Goal: Task Accomplishment & Management: Manage account settings

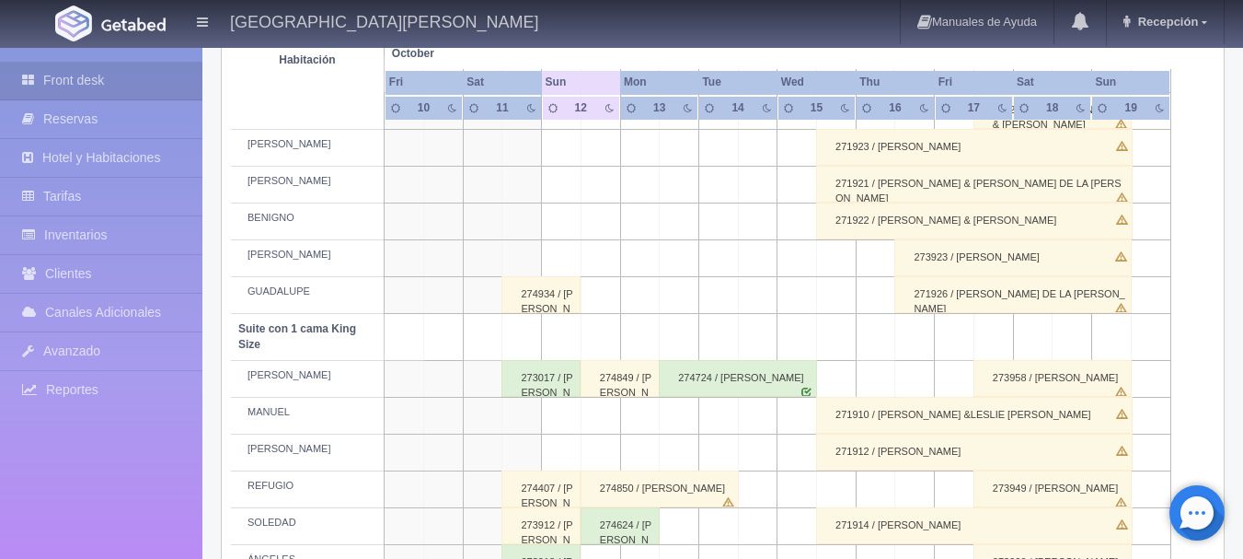
scroll to position [736, 0]
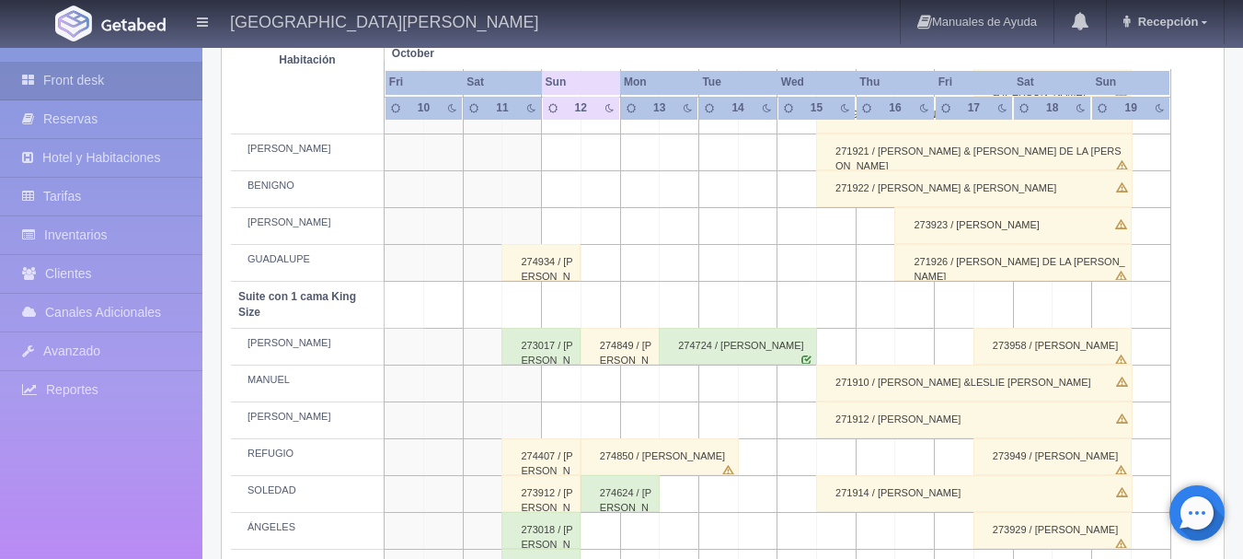
click at [640, 363] on div "274849 / [PERSON_NAME]" at bounding box center [620, 346] width 79 height 37
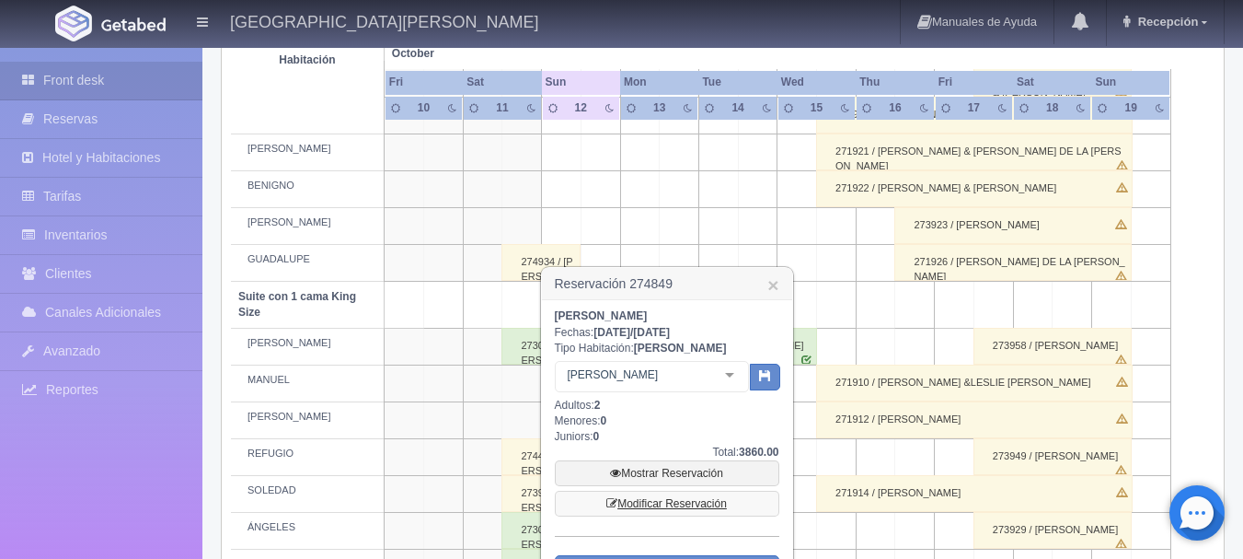
click at [682, 499] on link "Modificar Reservación" at bounding box center [667, 503] width 225 height 26
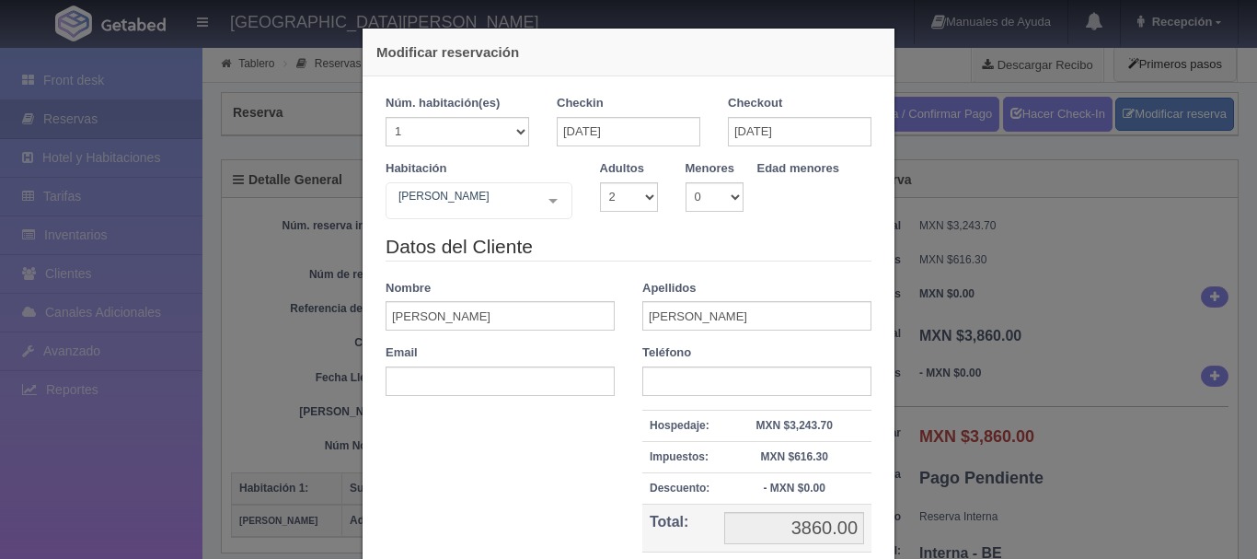
select select "2"
click at [528, 198] on div "PEDRO Suite con 2 camas matrimoniales-No apta para menores Suite con 2 camas ma…" at bounding box center [479, 200] width 187 height 37
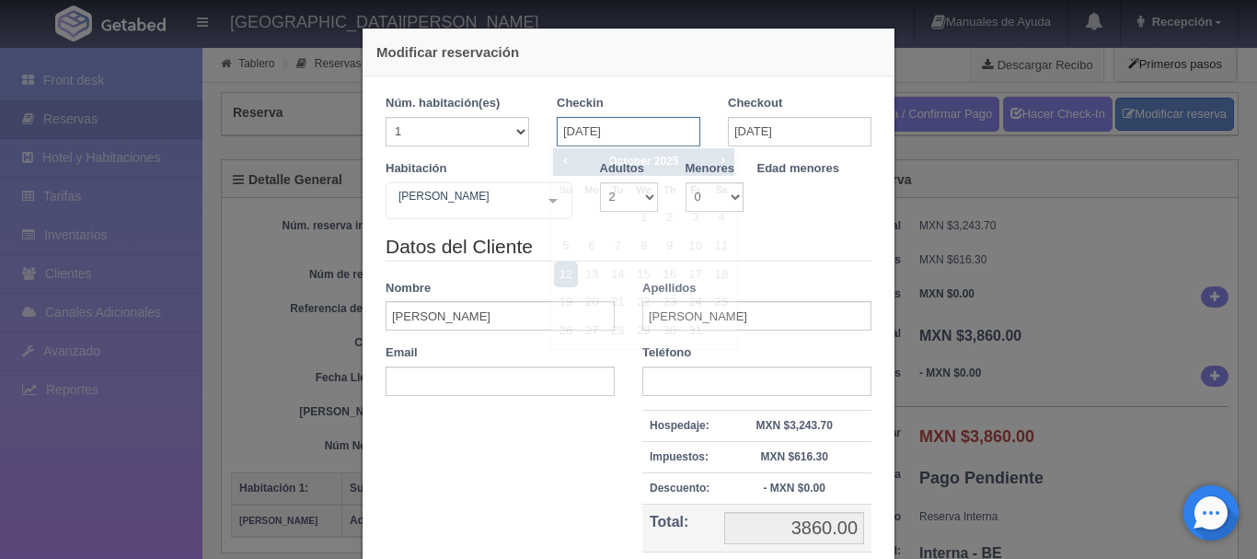
click at [603, 132] on input "12-10-2025" at bounding box center [629, 131] width 144 height 29
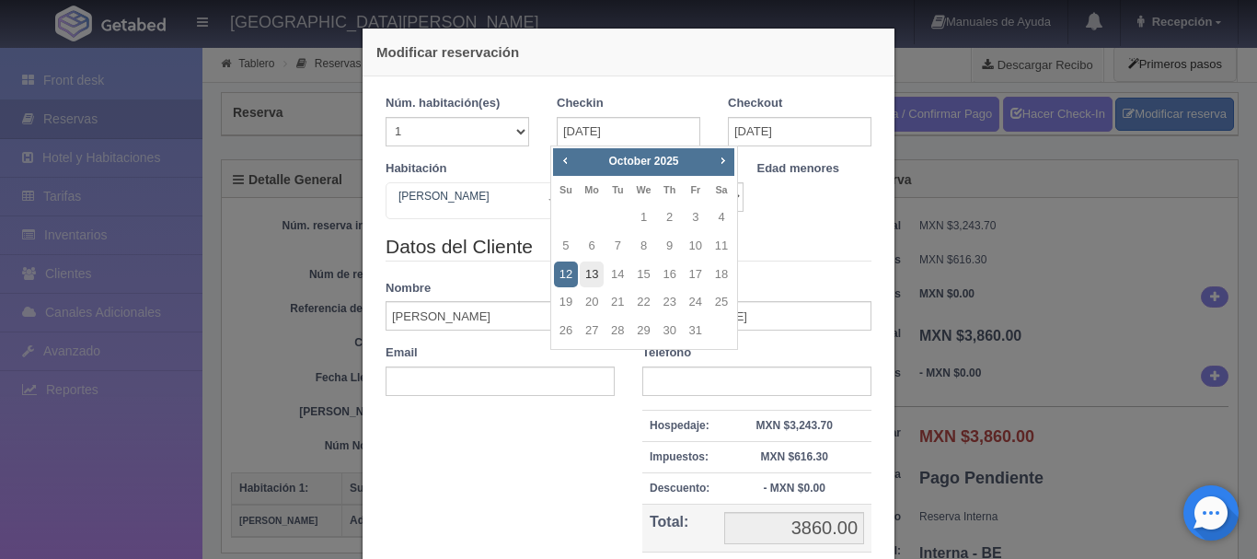
click at [597, 266] on link "13" at bounding box center [592, 274] width 24 height 27
type input "[DATE]"
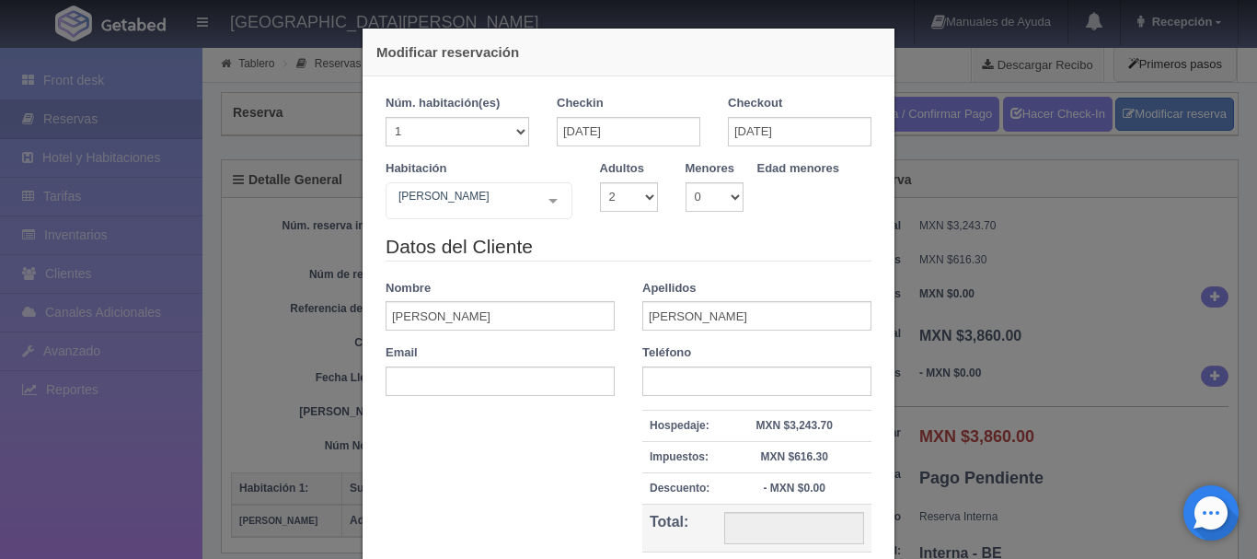
checkbox input "false"
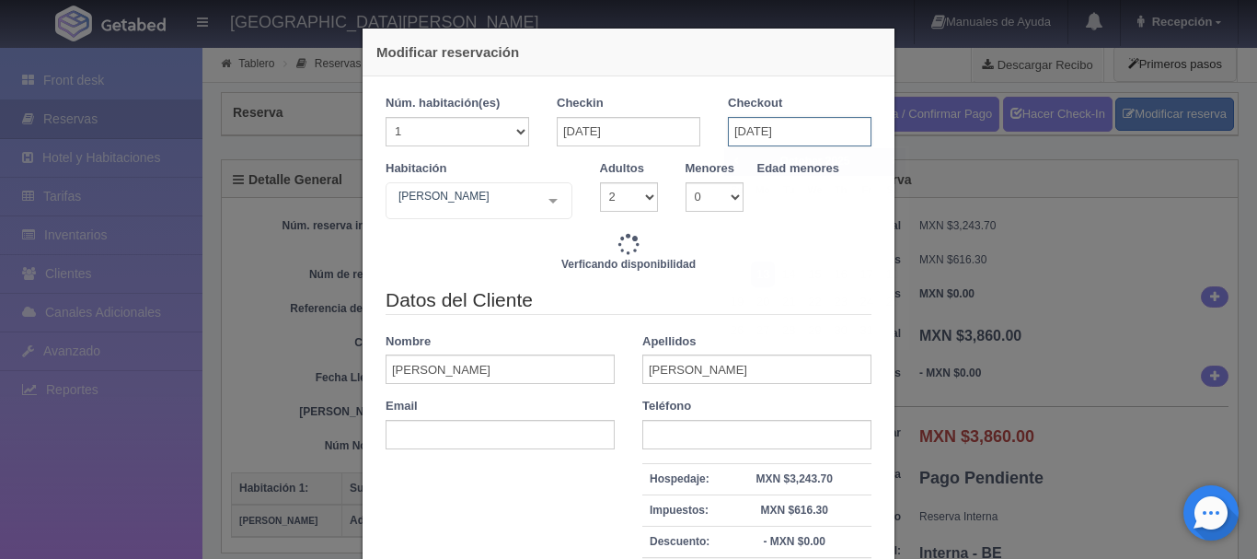
click at [738, 128] on input "[DATE]" at bounding box center [800, 131] width 144 height 29
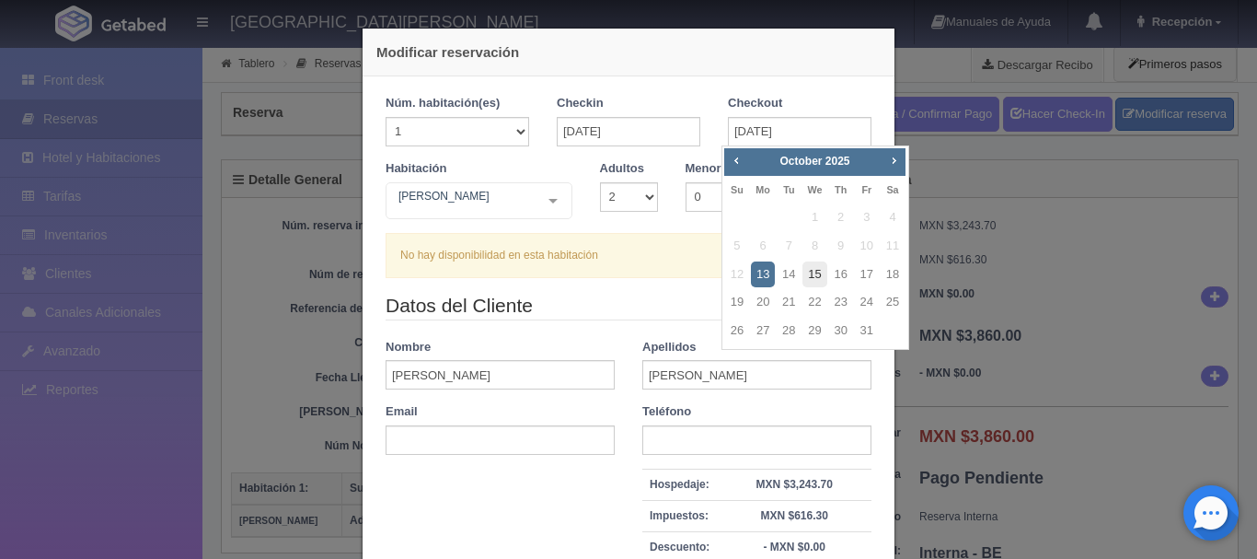
click at [814, 270] on link "15" at bounding box center [814, 274] width 24 height 27
type input "[DATE]"
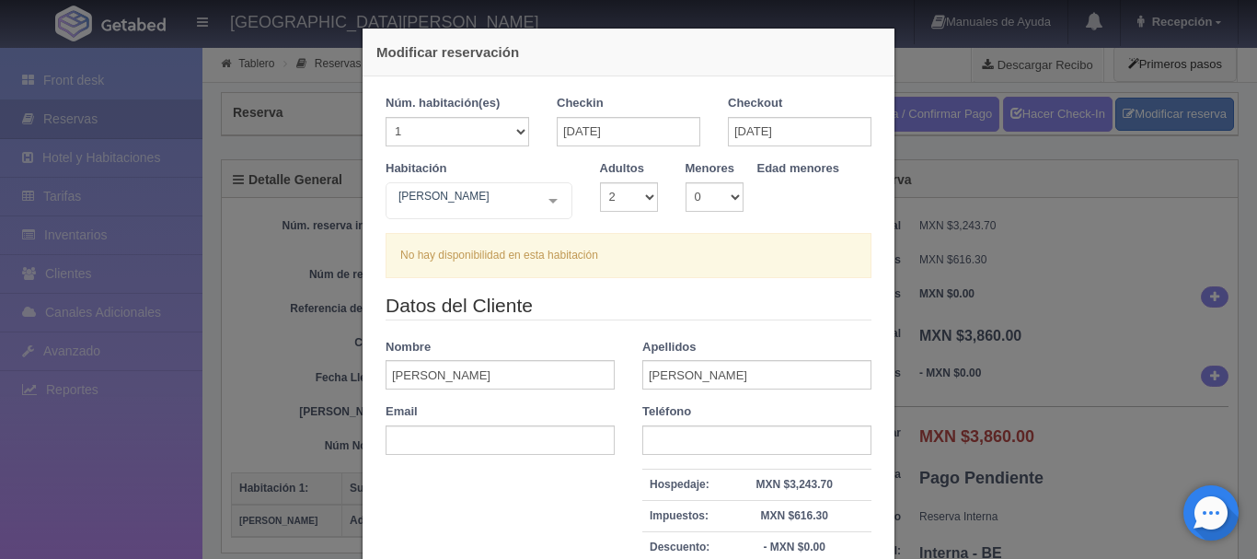
checkbox input "false"
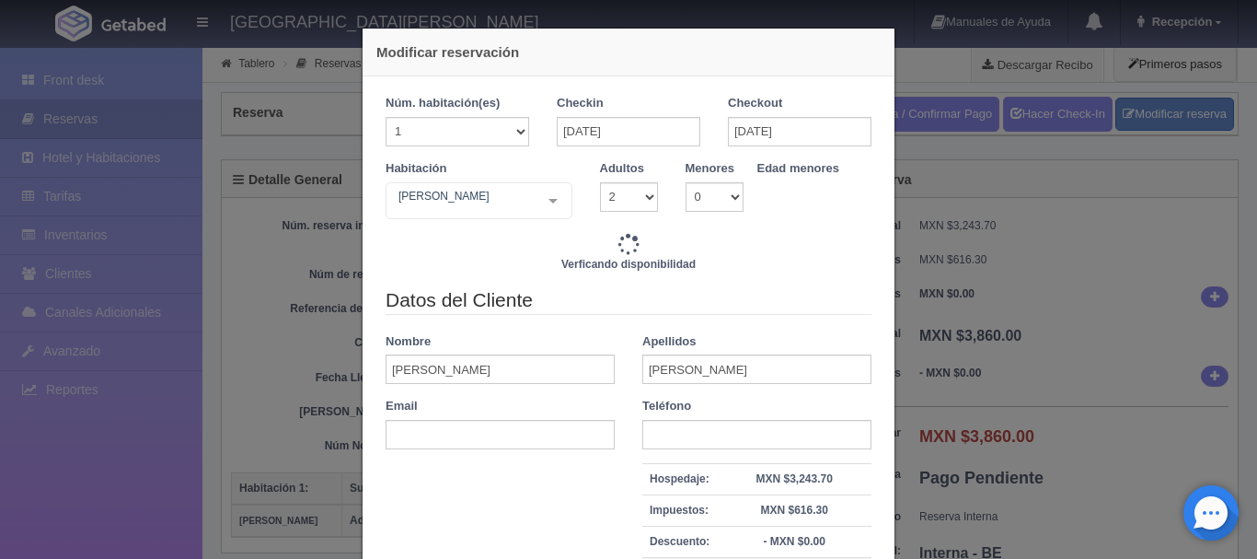
type input "7720.00"
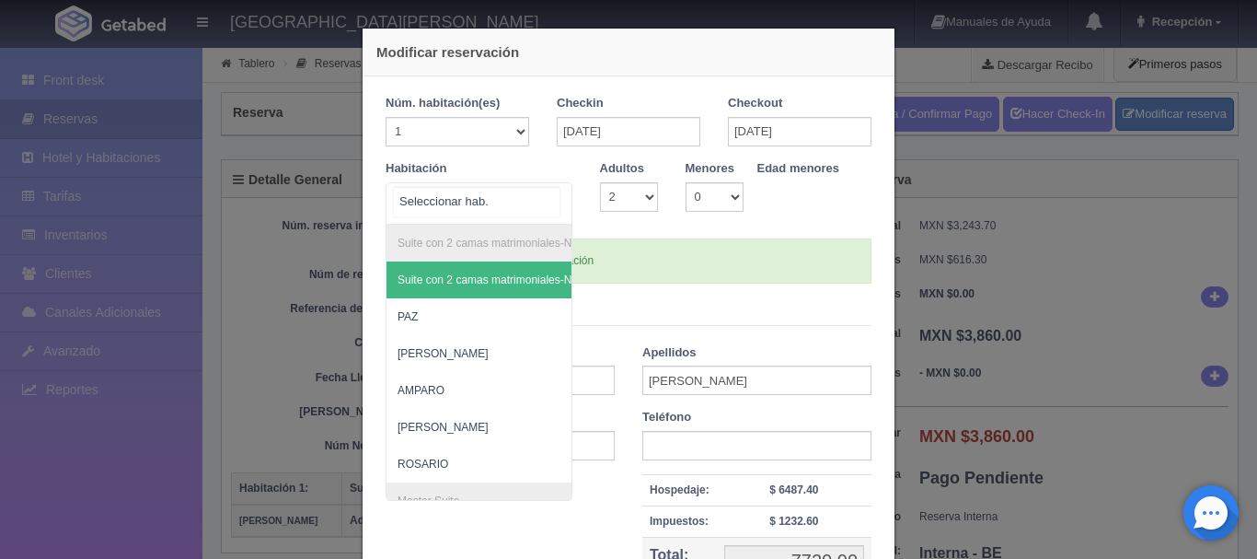
click at [535, 207] on div "Suite con 2 camas matrimoniales-No apta para menores Suite con 2 camas matrimon…" at bounding box center [479, 203] width 187 height 42
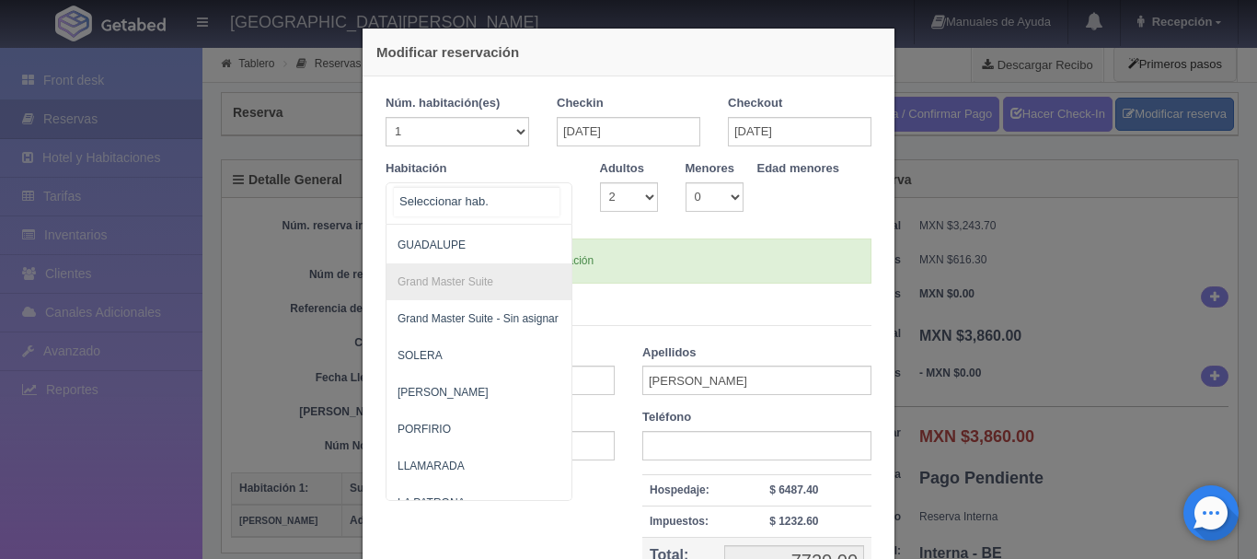
scroll to position [552, 0]
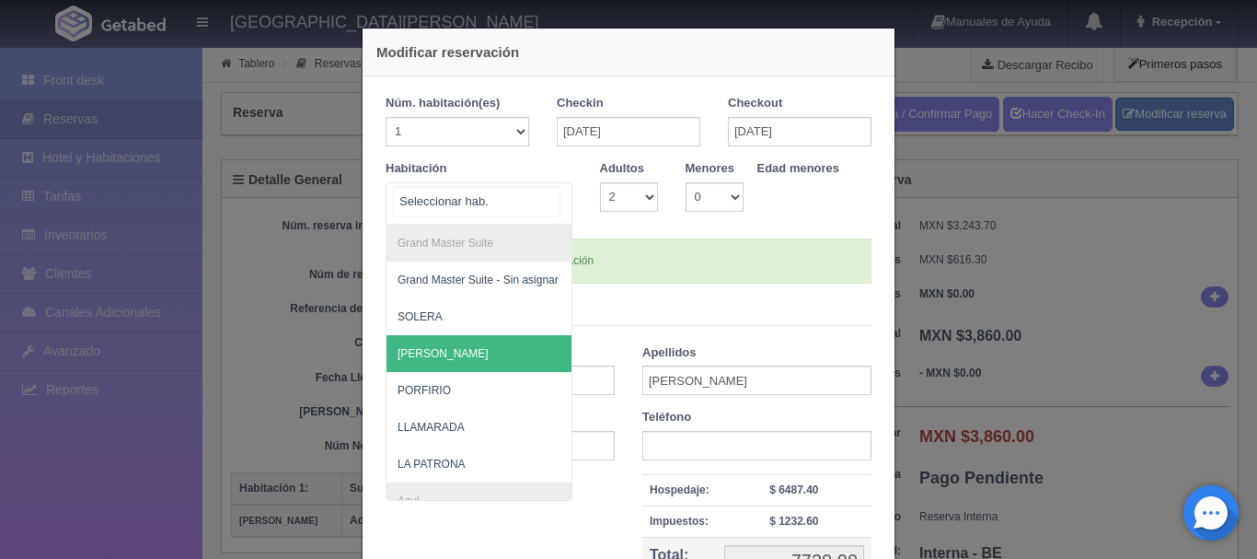
click at [431, 353] on span "[PERSON_NAME]" at bounding box center [443, 353] width 91 height 13
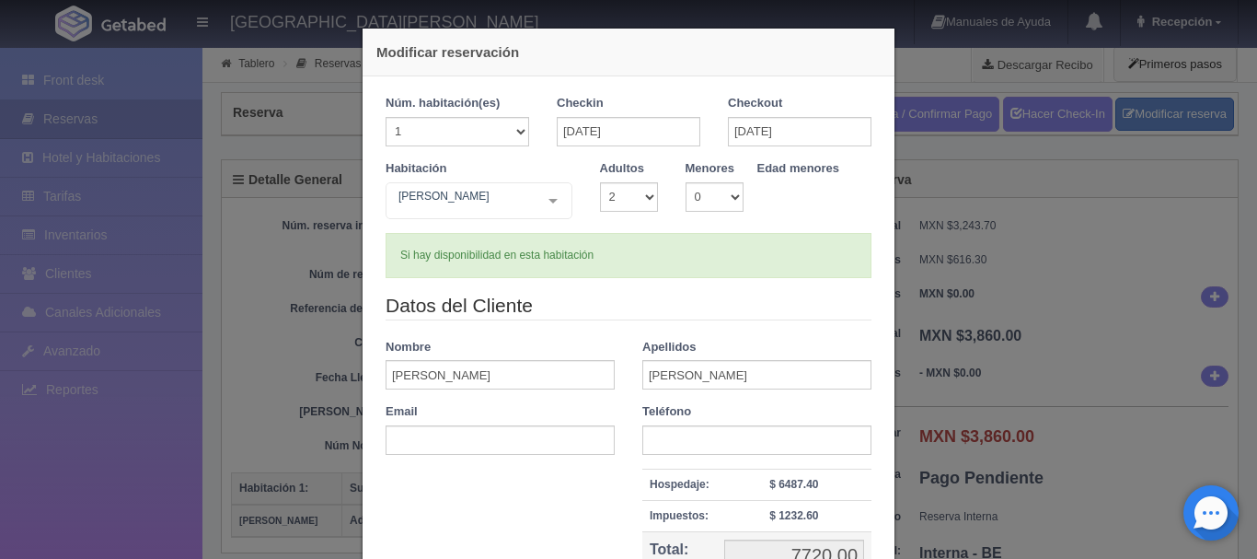
checkbox input "false"
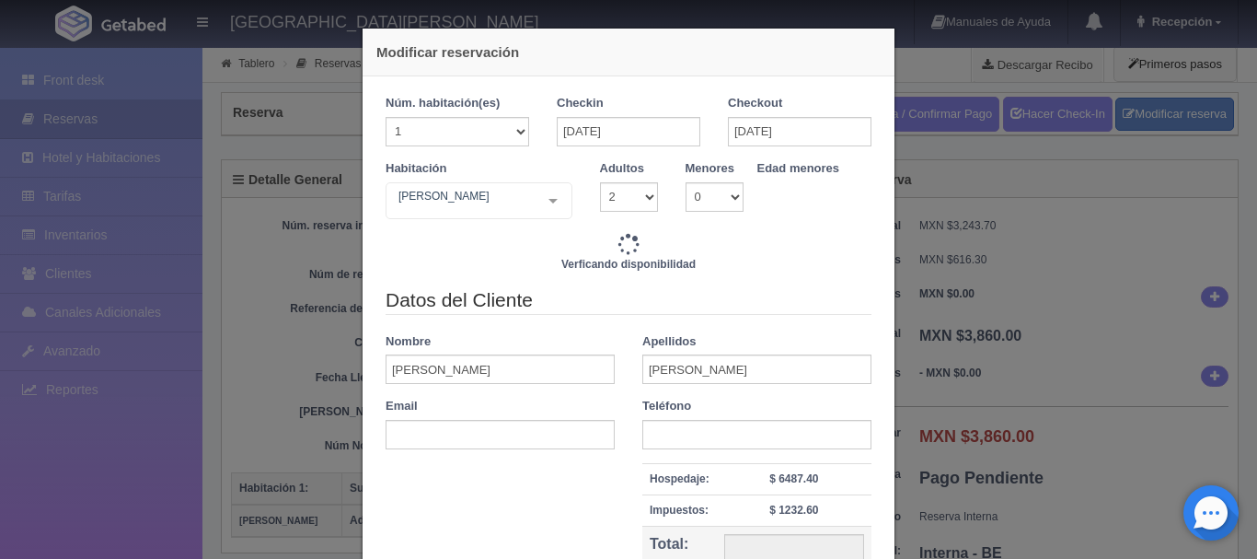
type input "11240.00"
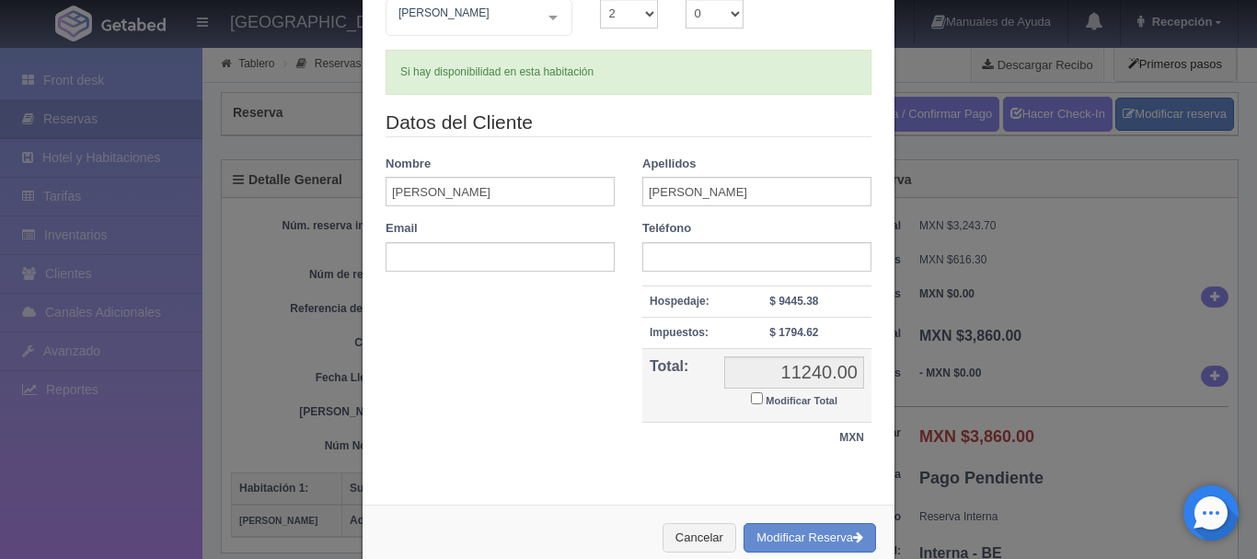
scroll to position [184, 0]
click at [762, 536] on button "Modificar Reserva" at bounding box center [809, 537] width 133 height 30
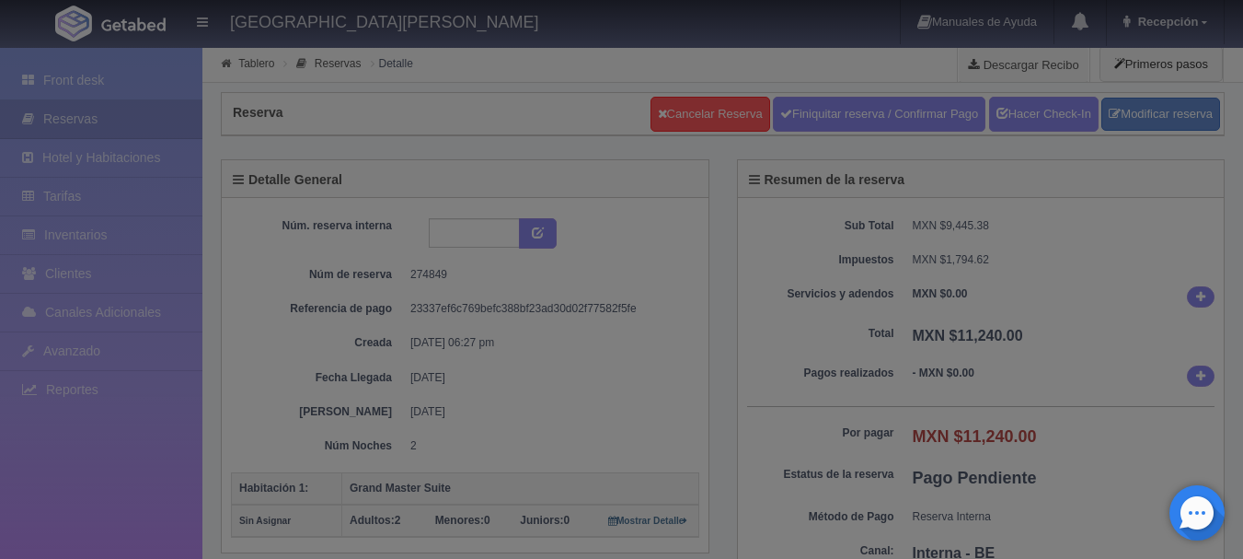
select select "2"
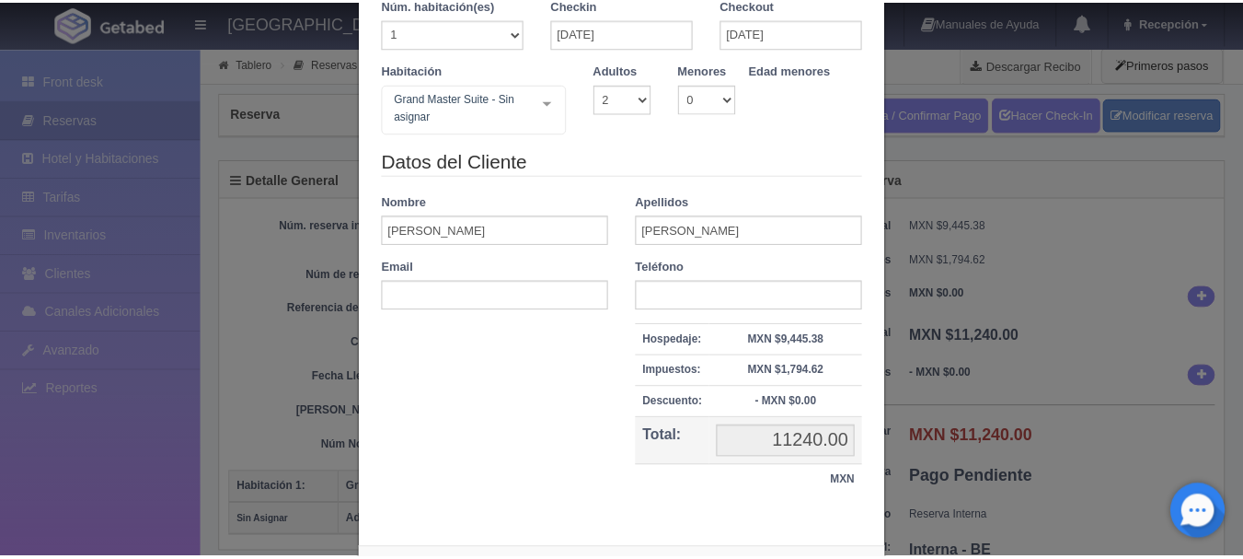
scroll to position [184, 0]
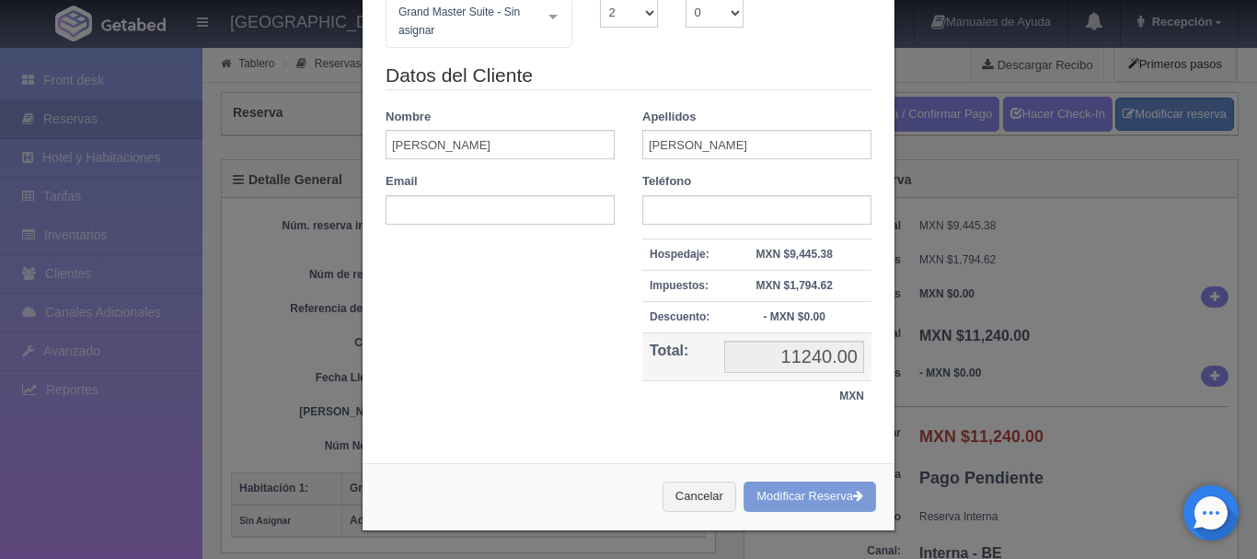
drag, startPoint x: 1113, startPoint y: 115, endPoint x: 1105, endPoint y: 98, distance: 19.3
click at [1112, 108] on div "Modificar reservación Núm. habitación(es) 1 2 3 4 5 6 7 8 9 10 11 12 13 14 15 1…" at bounding box center [628, 279] width 1257 height 559
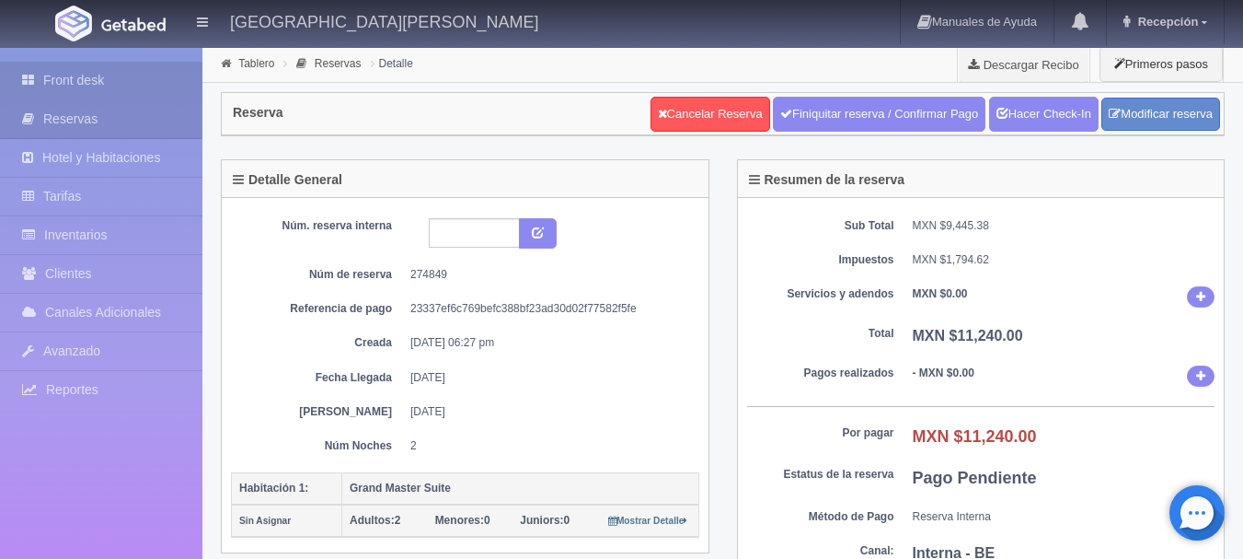
click at [136, 65] on link "Front desk" at bounding box center [101, 81] width 202 height 38
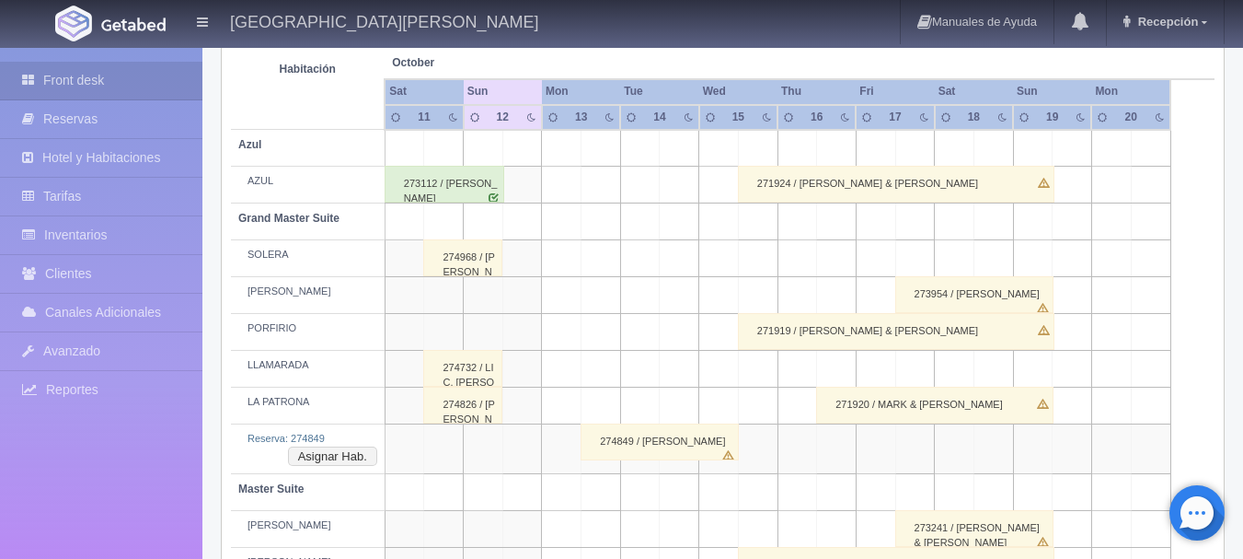
scroll to position [368, 0]
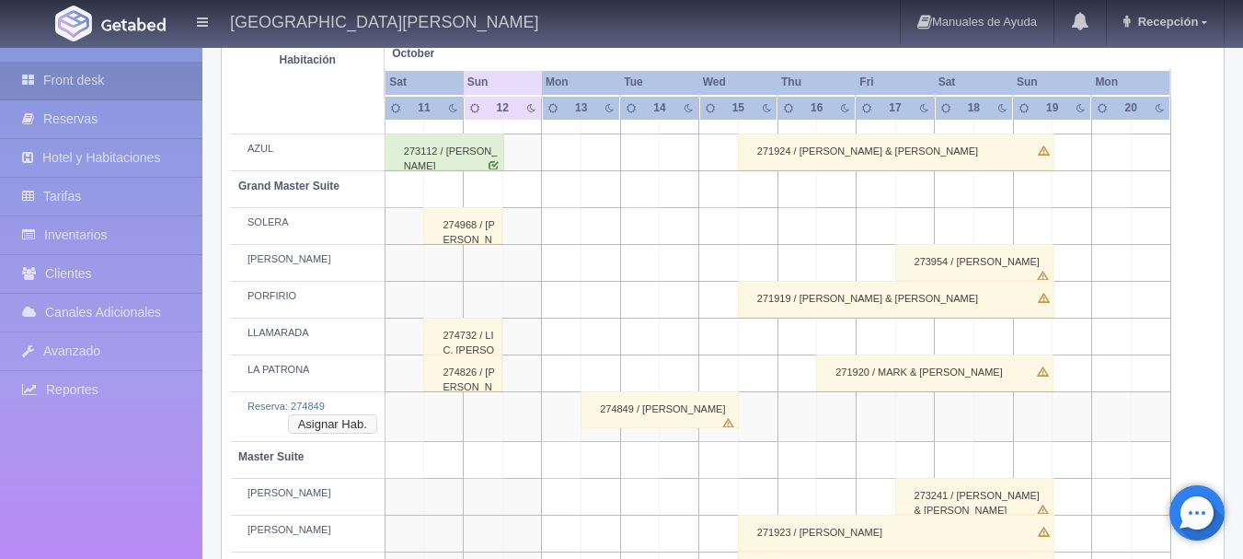
click at [332, 421] on button "Asignar Hab." at bounding box center [332, 424] width 89 height 20
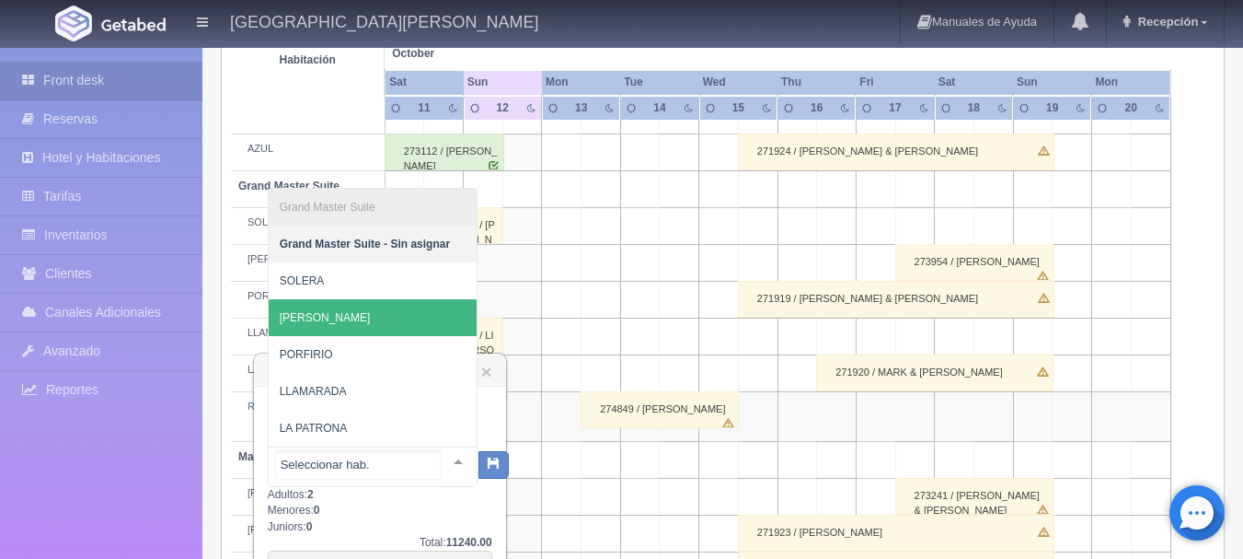
click at [362, 319] on span "[PERSON_NAME]" at bounding box center [373, 317] width 208 height 37
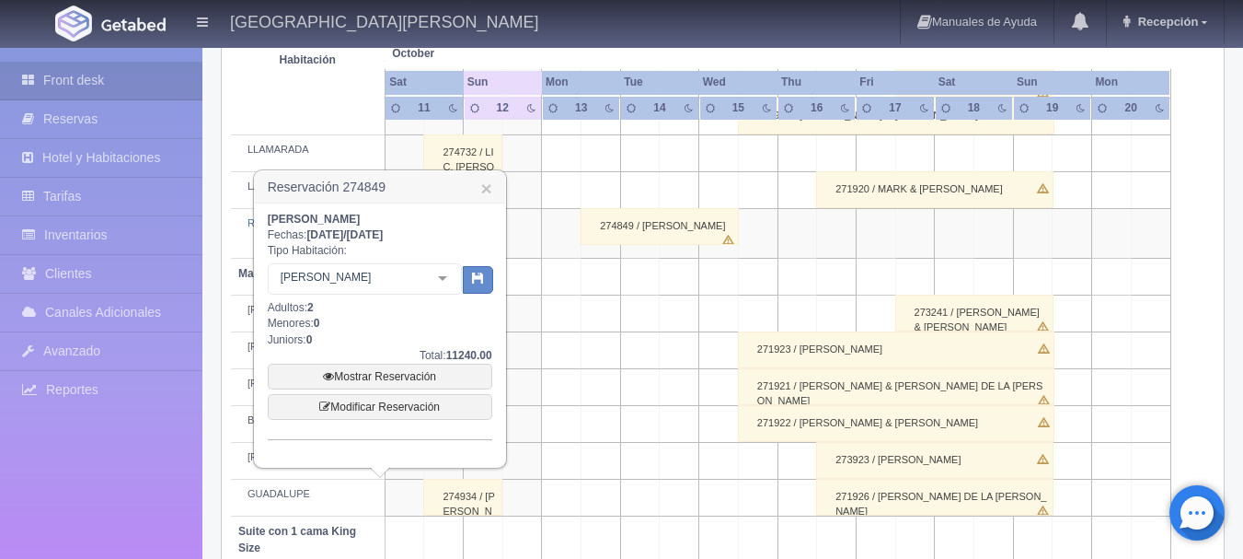
scroll to position [552, 0]
click at [489, 289] on button "button" at bounding box center [478, 279] width 30 height 28
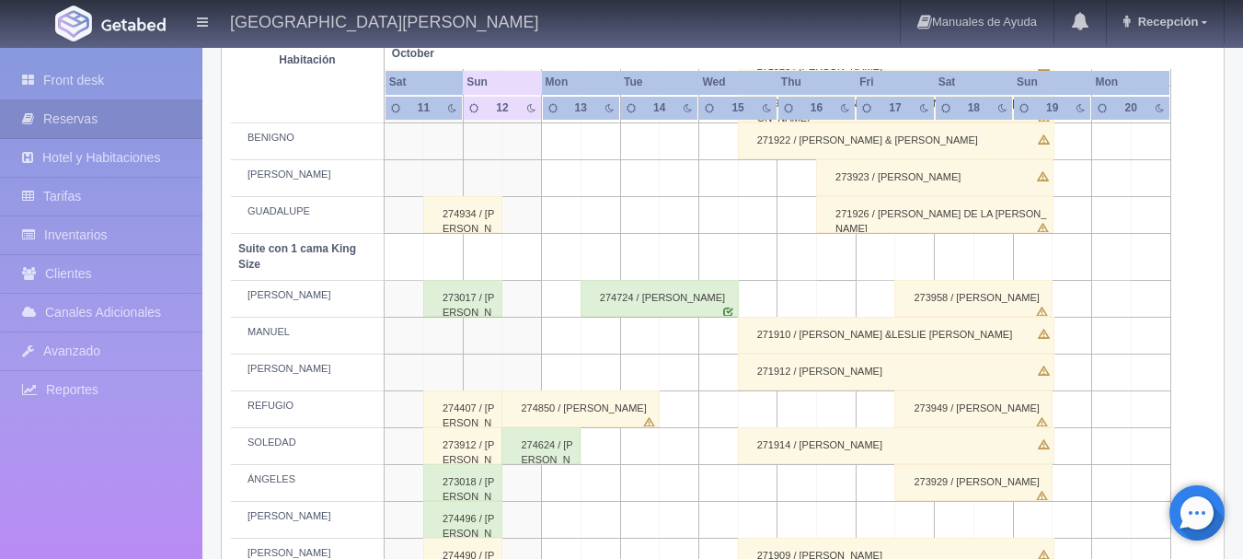
scroll to position [873, 0]
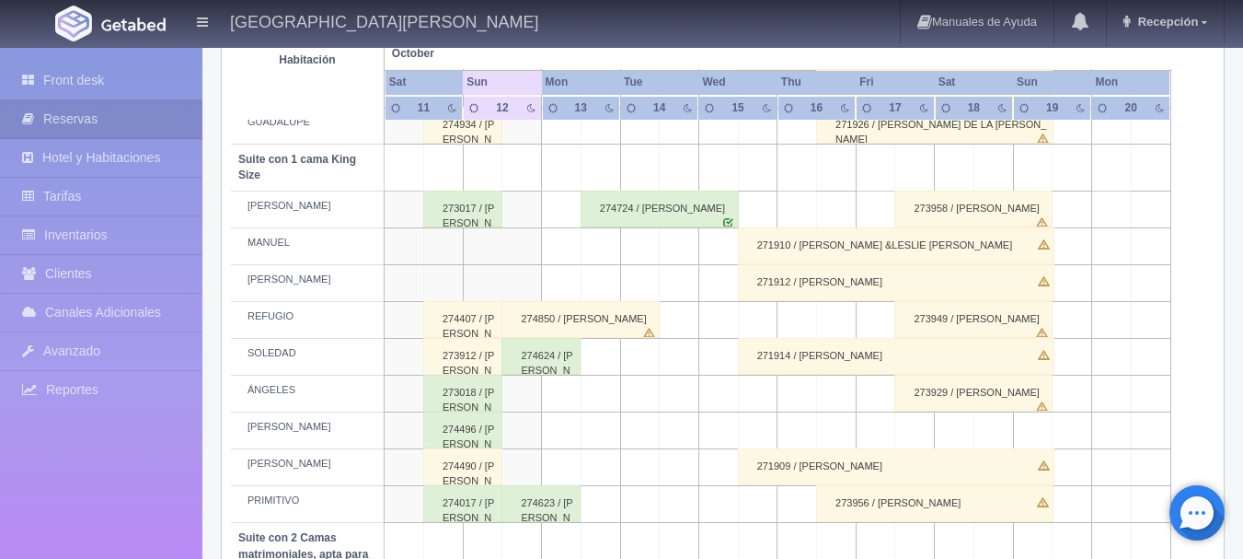
click at [556, 315] on div "274850 / [PERSON_NAME]" at bounding box center [580, 319] width 158 height 37
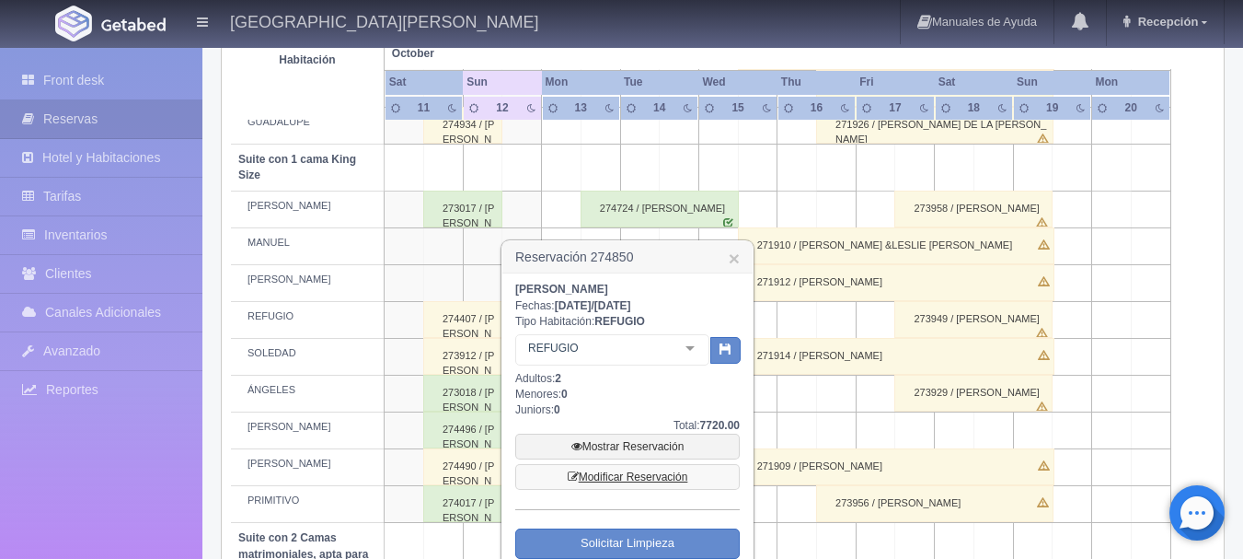
click at [620, 477] on link "Modificar Reservación" at bounding box center [627, 477] width 225 height 26
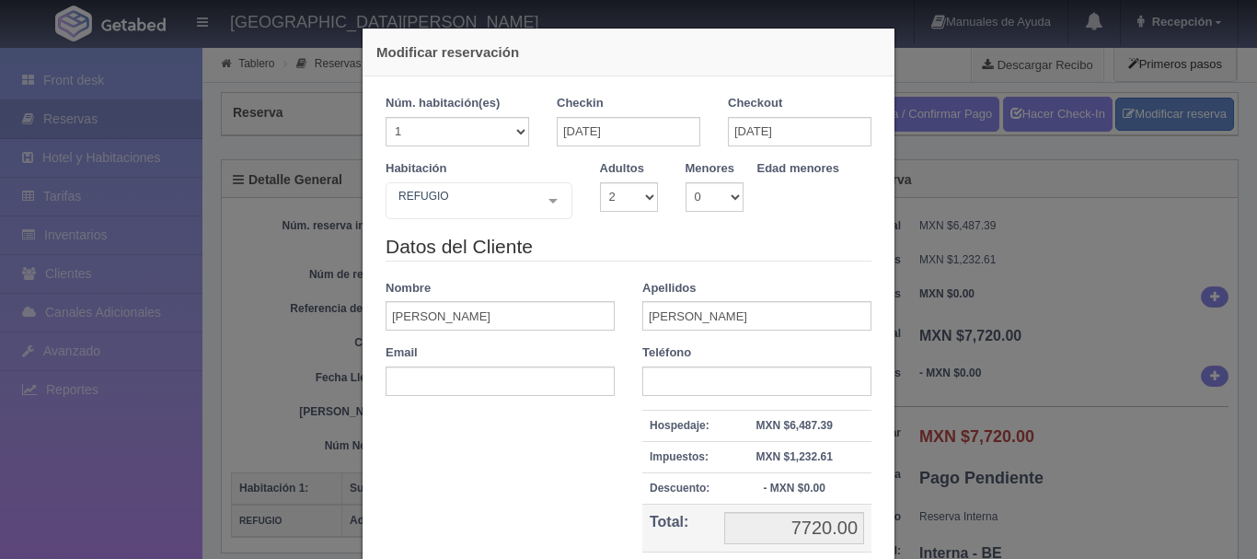
select select "2"
click at [513, 207] on div "REFUGIO" at bounding box center [479, 200] width 187 height 37
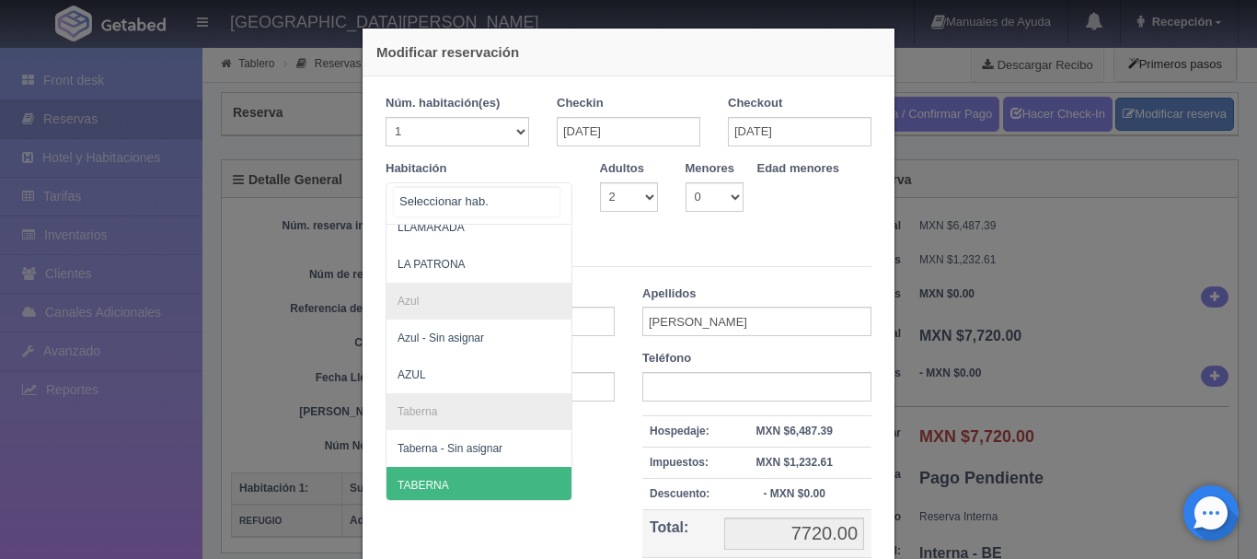
scroll to position [644, 0]
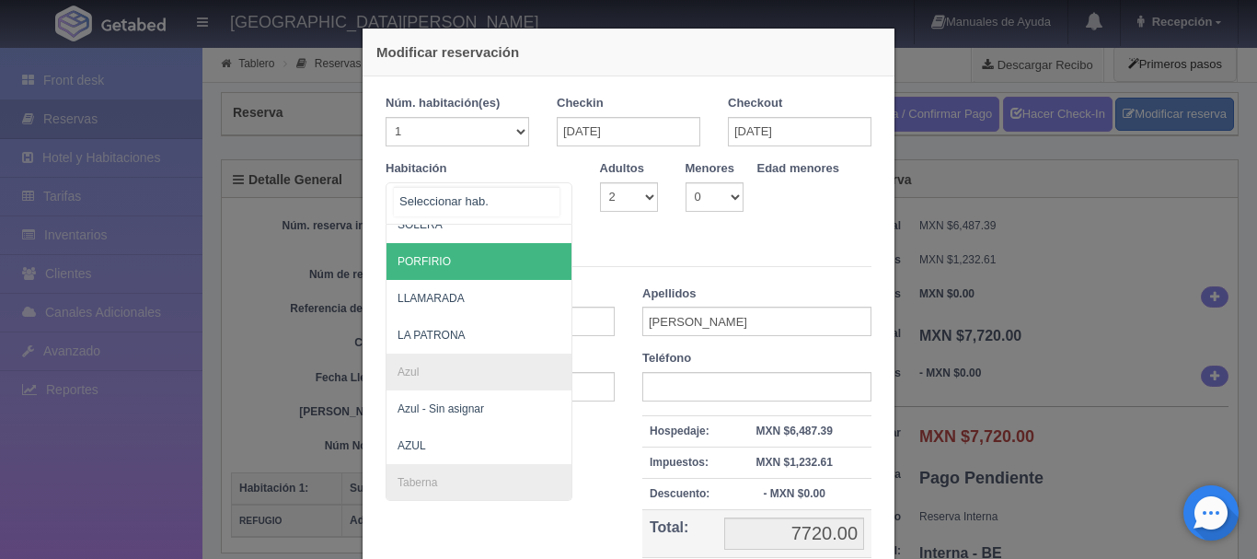
click at [444, 260] on span "PORFIRIO" at bounding box center [567, 261] width 363 height 37
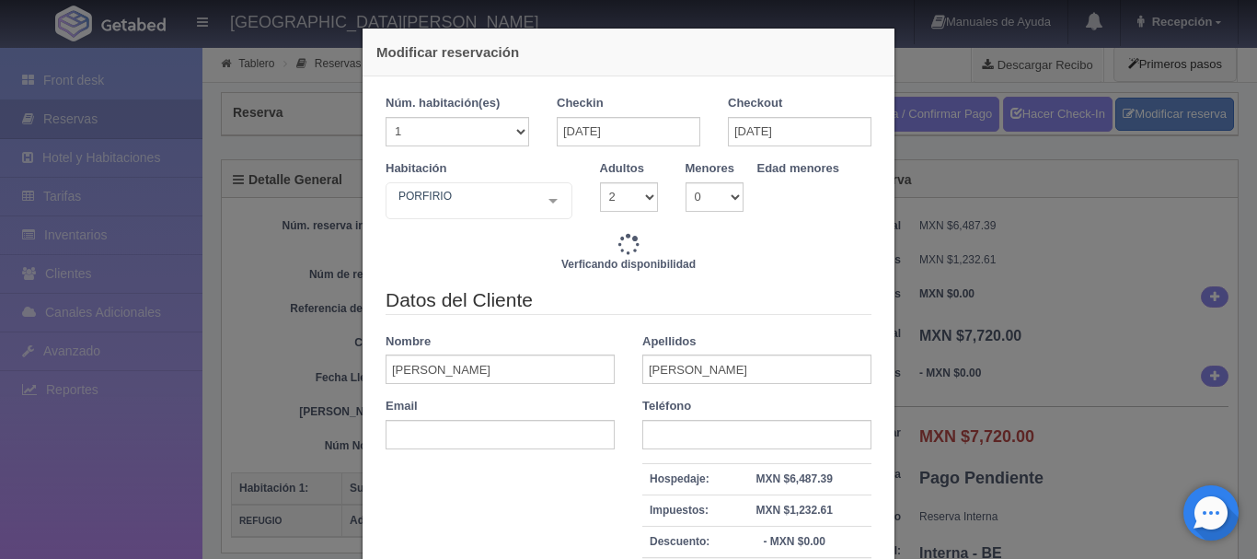
checkbox input "false"
type input "11240.00"
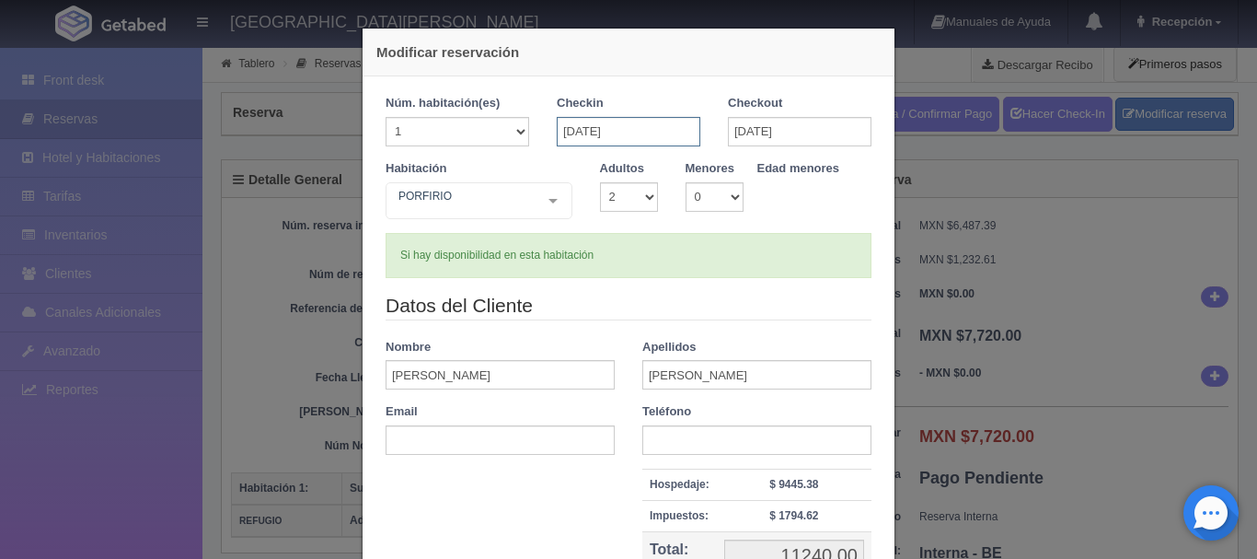
click at [623, 139] on input "[DATE]" at bounding box center [629, 131] width 144 height 29
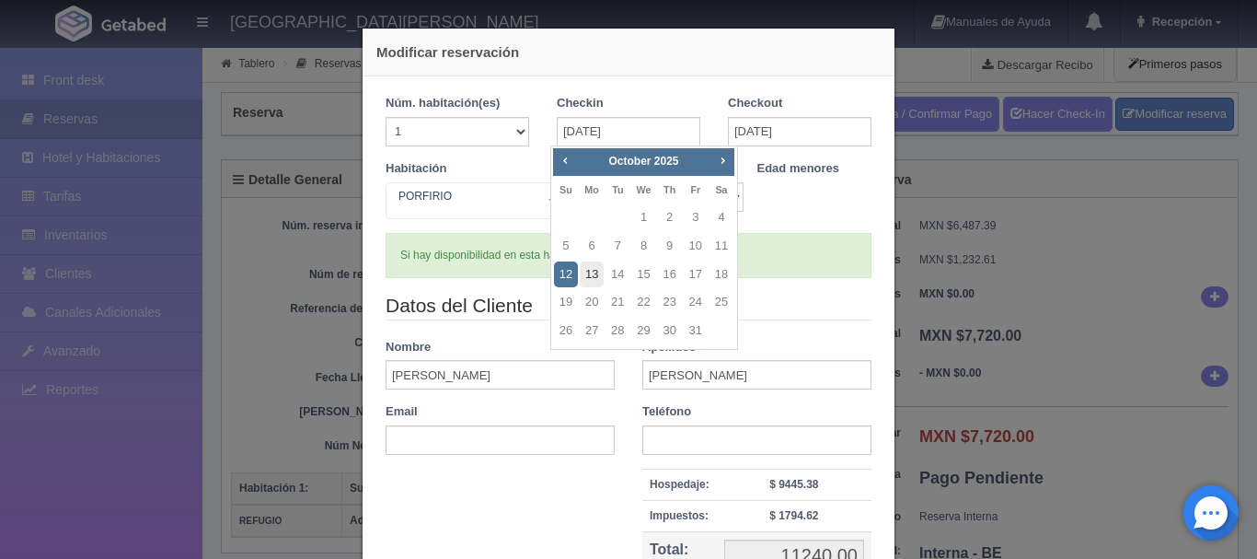
click at [588, 276] on link "13" at bounding box center [592, 274] width 24 height 27
type input "[DATE]"
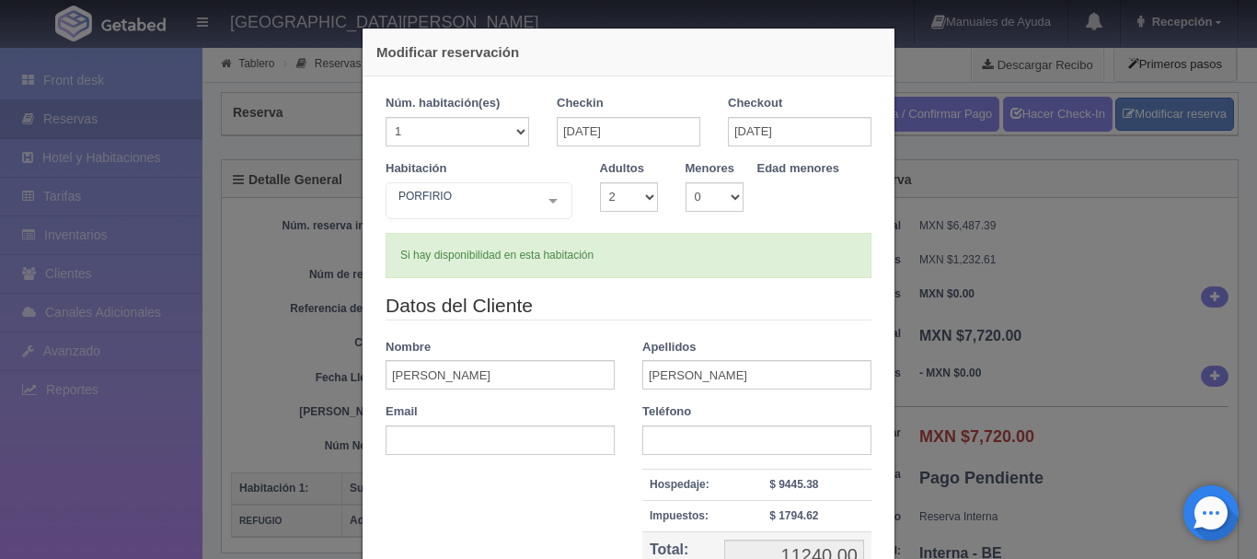
checkbox input "false"
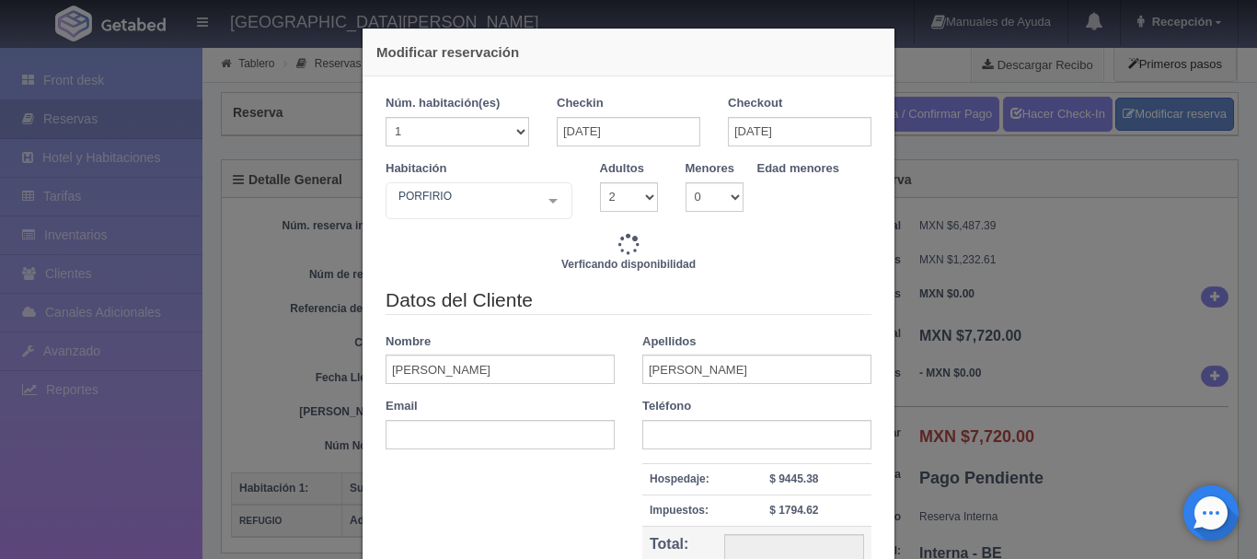
type input "5620.00"
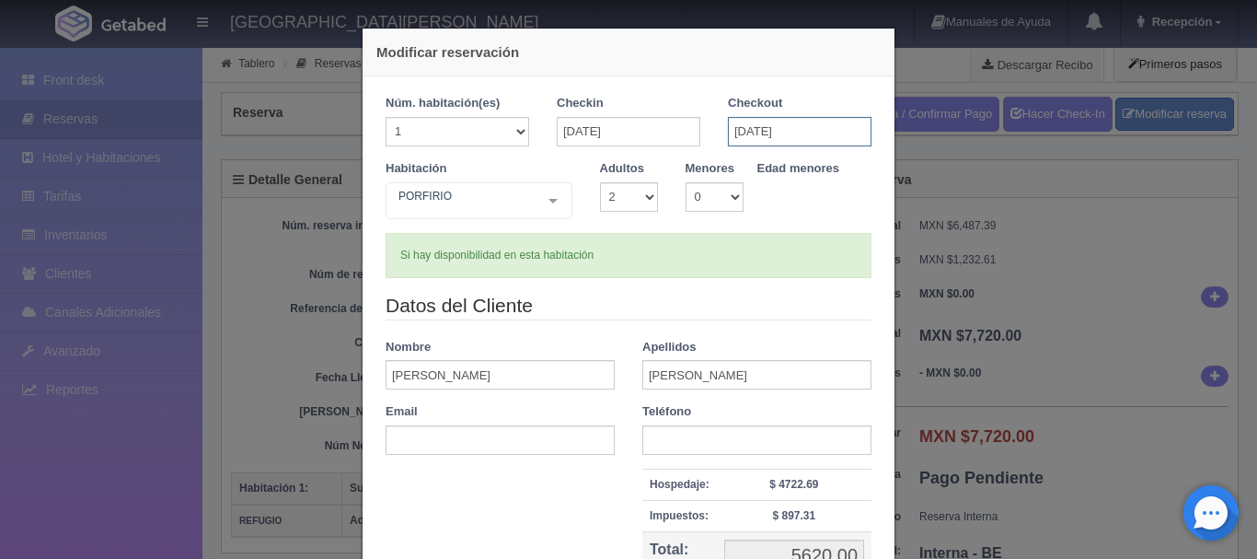
click at [732, 135] on input "14-10-2025" at bounding box center [800, 131] width 144 height 29
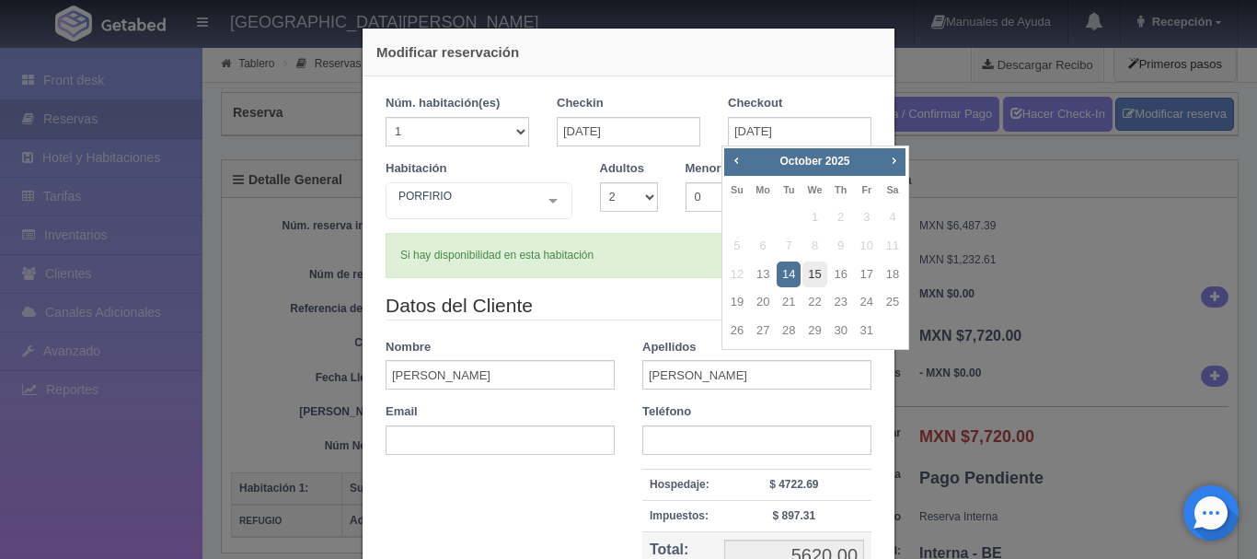
click at [816, 273] on link "15" at bounding box center [814, 274] width 24 height 27
type input "15-10-2025"
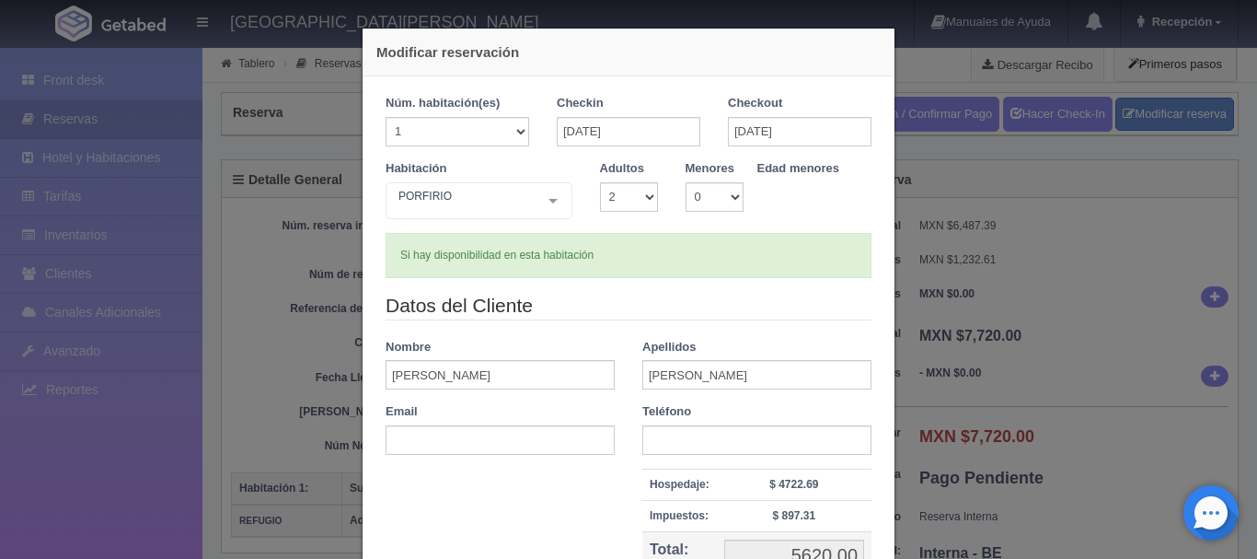
checkbox input "false"
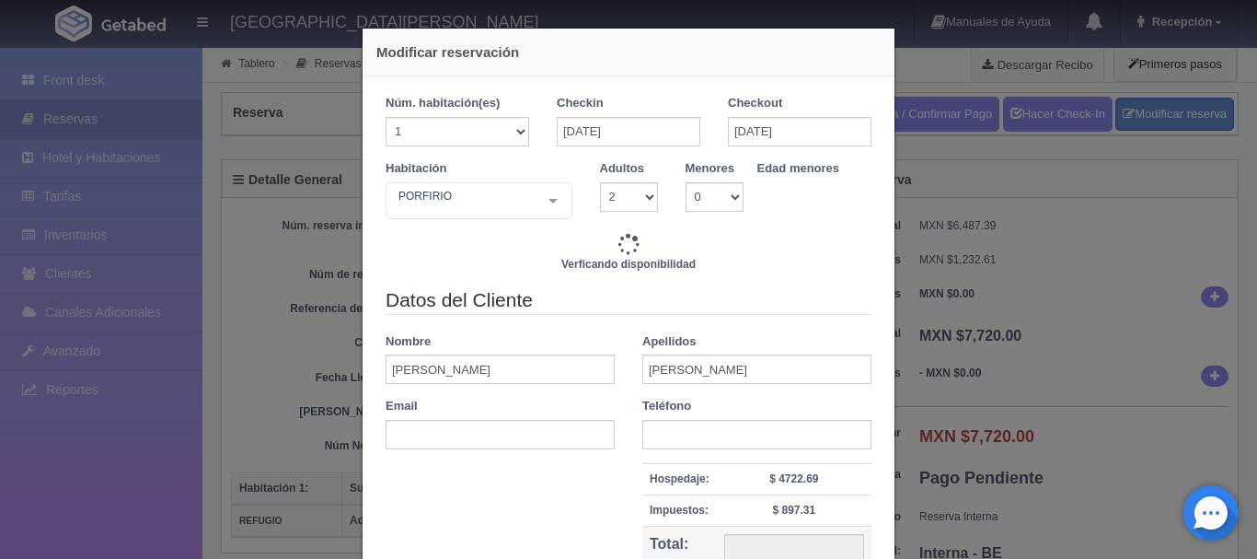
type input "11240.00"
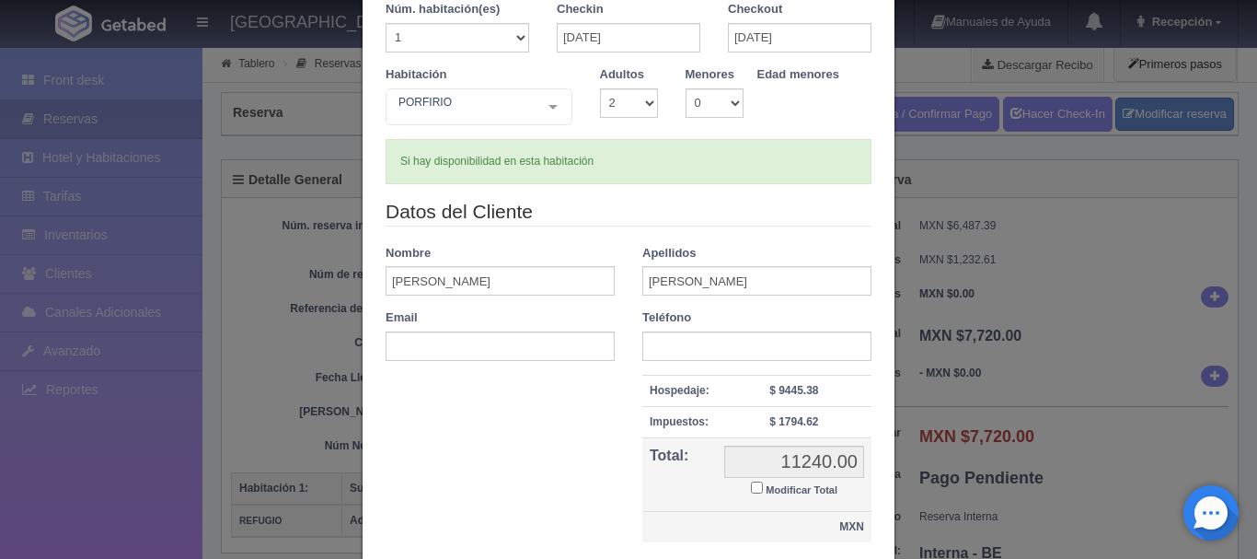
scroll to position [224, 0]
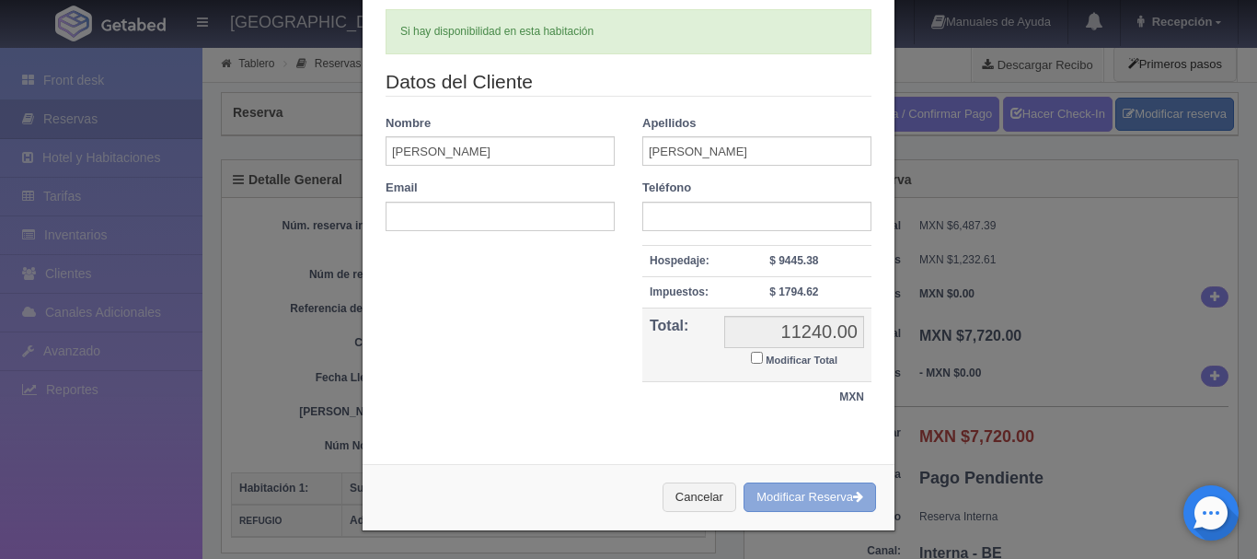
click at [772, 489] on button "Modificar Reserva" at bounding box center [809, 497] width 133 height 30
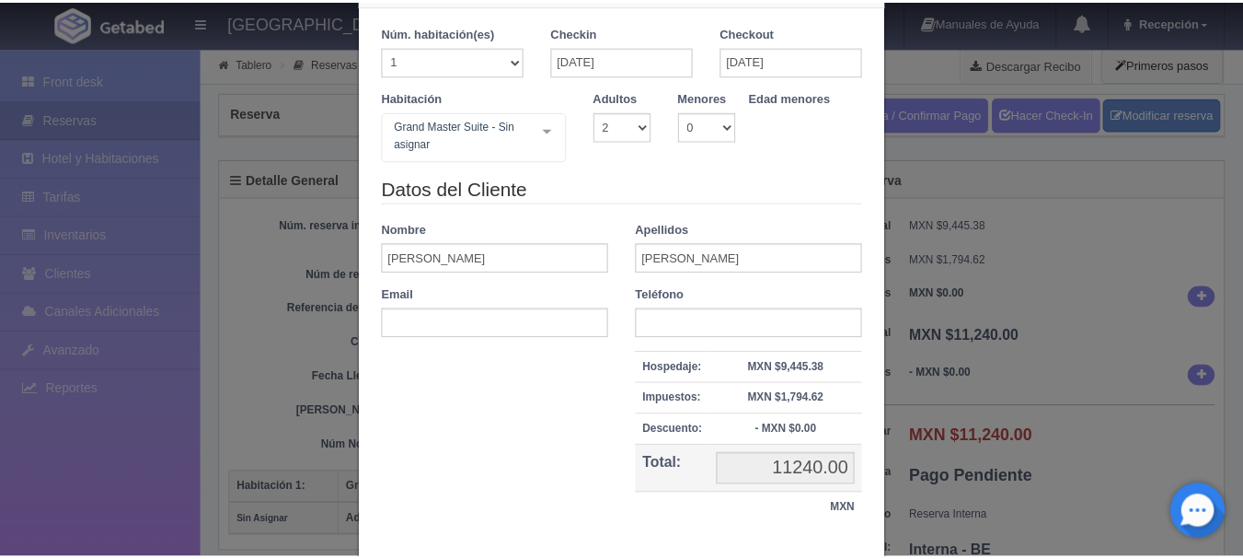
scroll to position [184, 0]
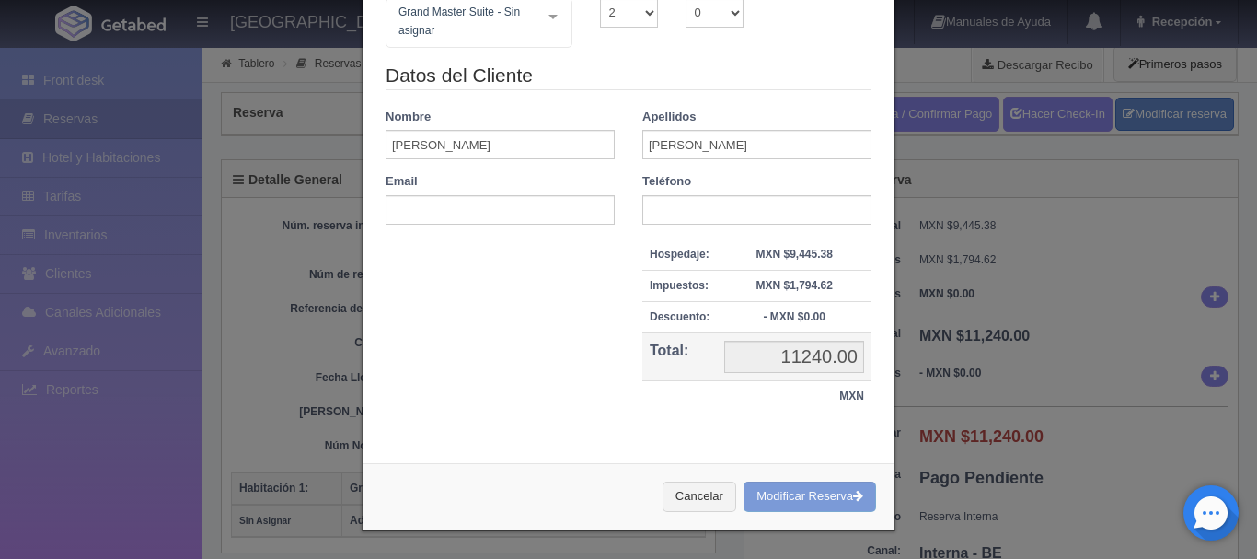
click at [912, 310] on div "Modificar reservación Núm. habitación(es) 1 2 3 4 5 6 7 8 9 10 11 12 13 14 15 1…" at bounding box center [628, 279] width 1257 height 559
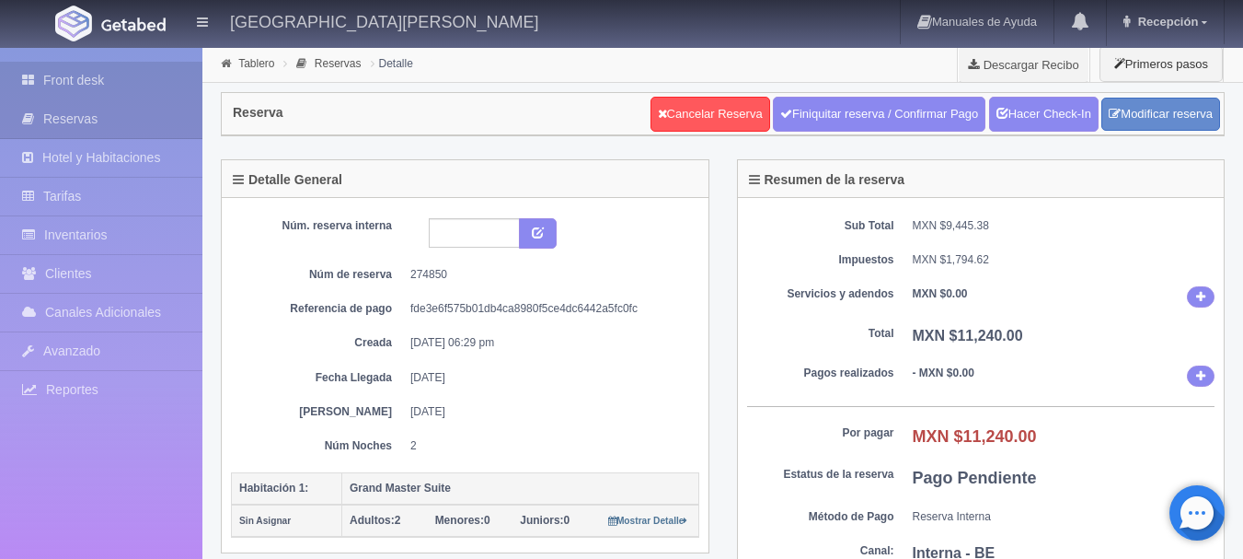
click at [145, 69] on link "Front desk" at bounding box center [101, 81] width 202 height 38
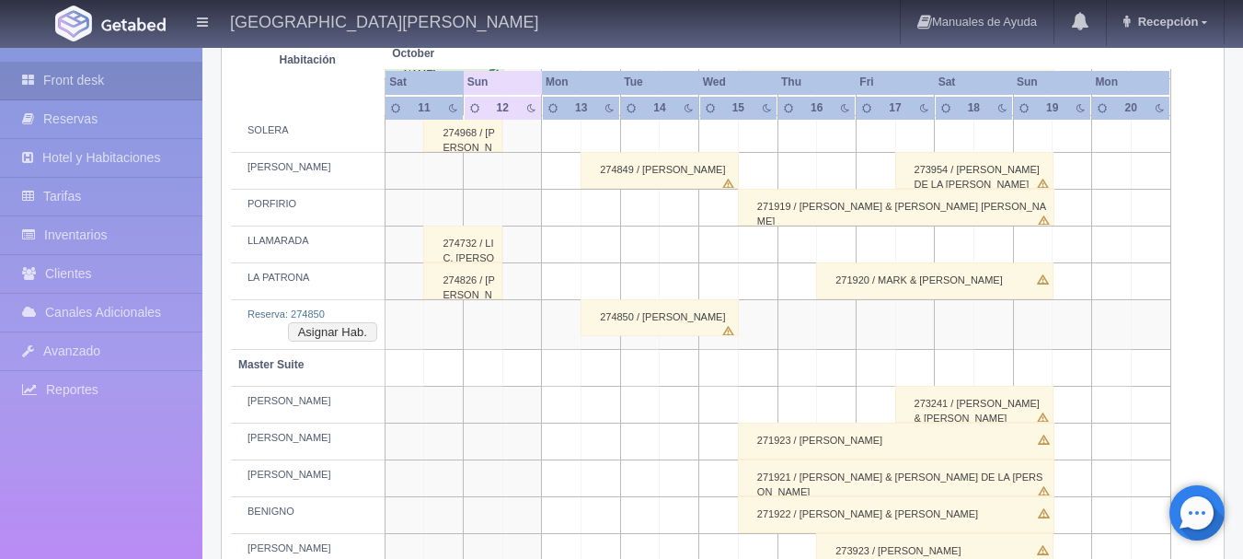
scroll to position [368, 0]
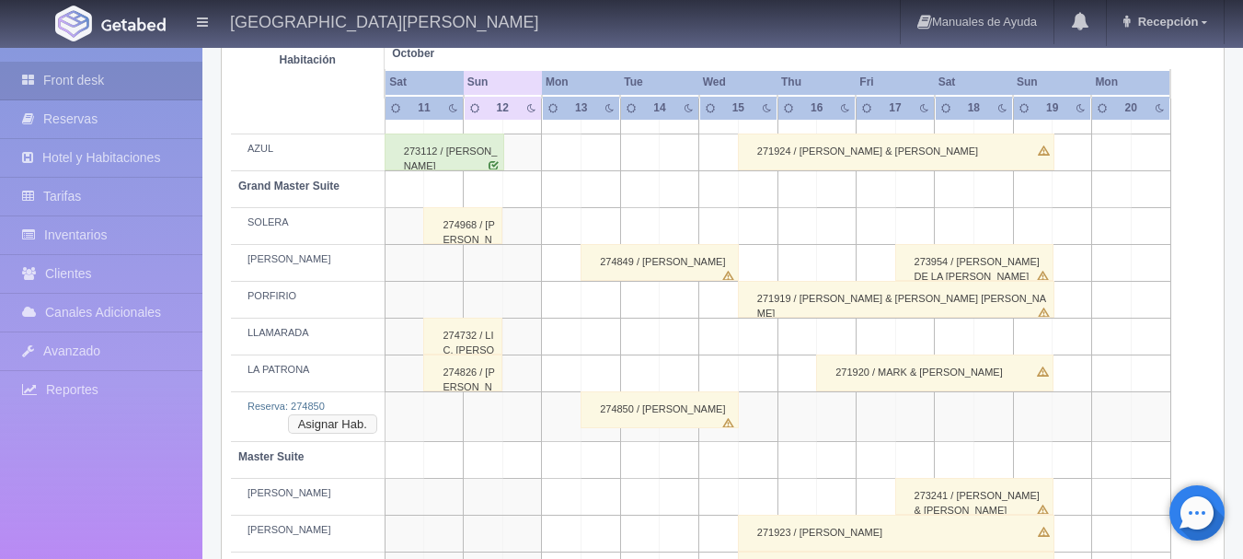
click at [320, 423] on button "Asignar Hab." at bounding box center [332, 424] width 89 height 20
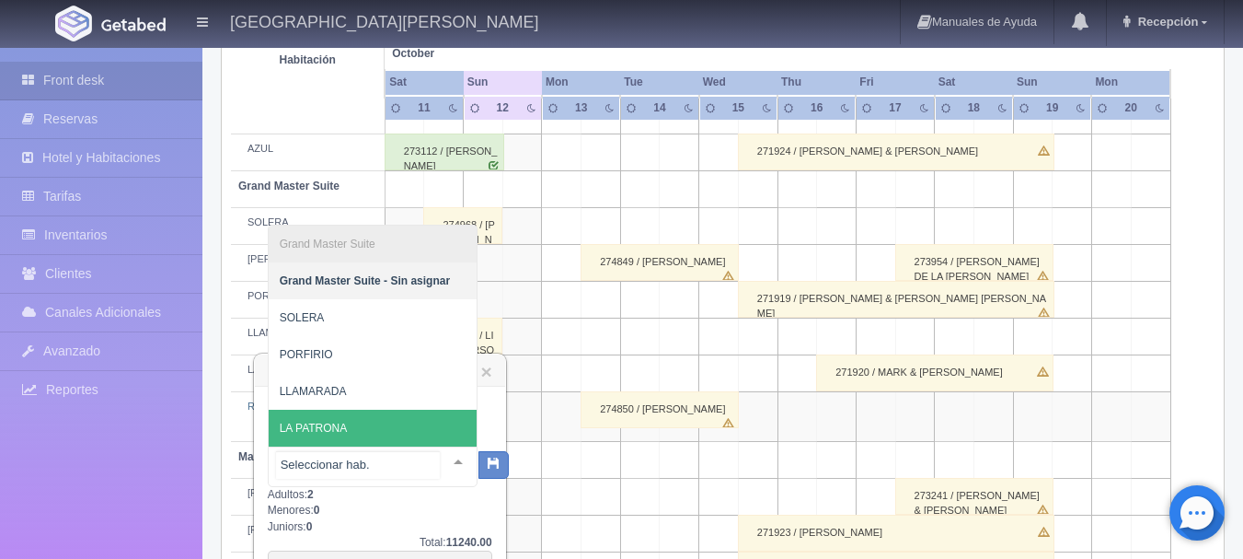
click at [358, 431] on span "LA PATRONA" at bounding box center [373, 427] width 208 height 37
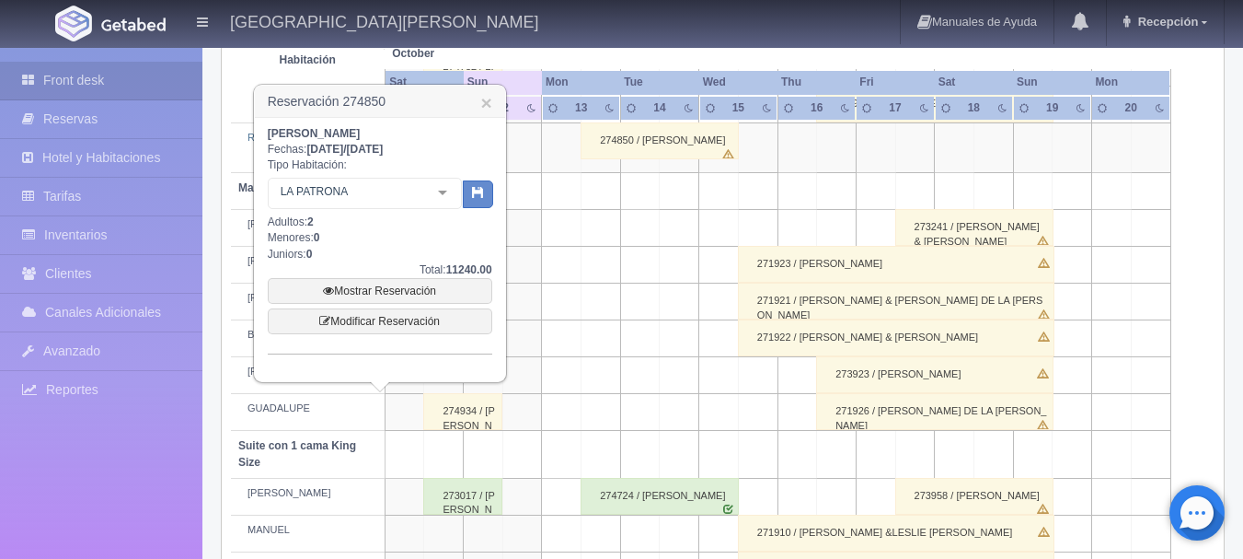
scroll to position [644, 0]
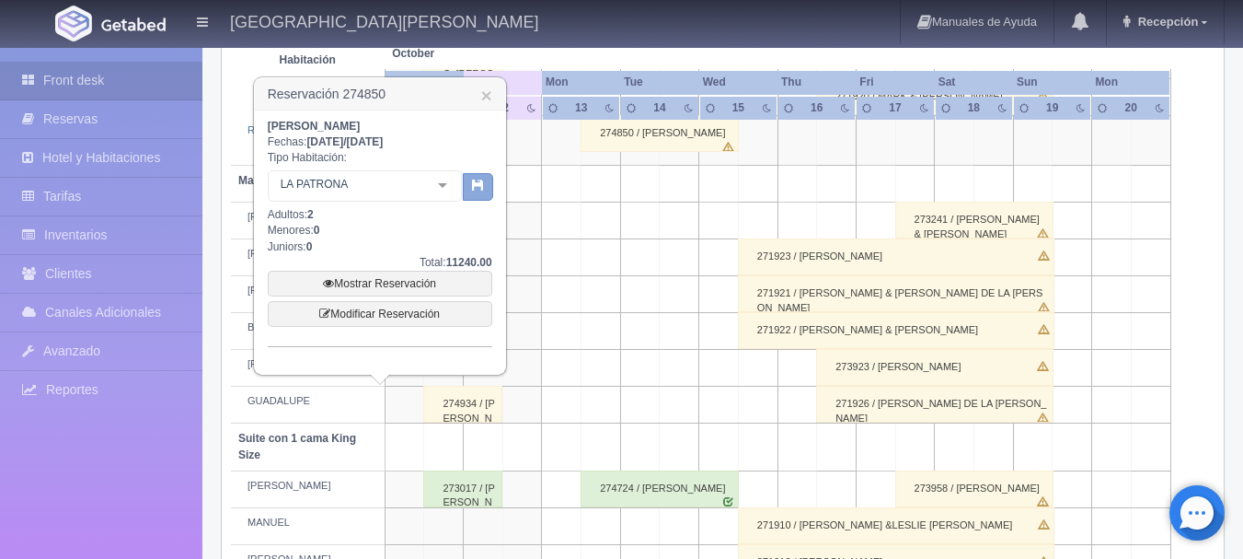
click at [485, 190] on button "button" at bounding box center [478, 187] width 30 height 28
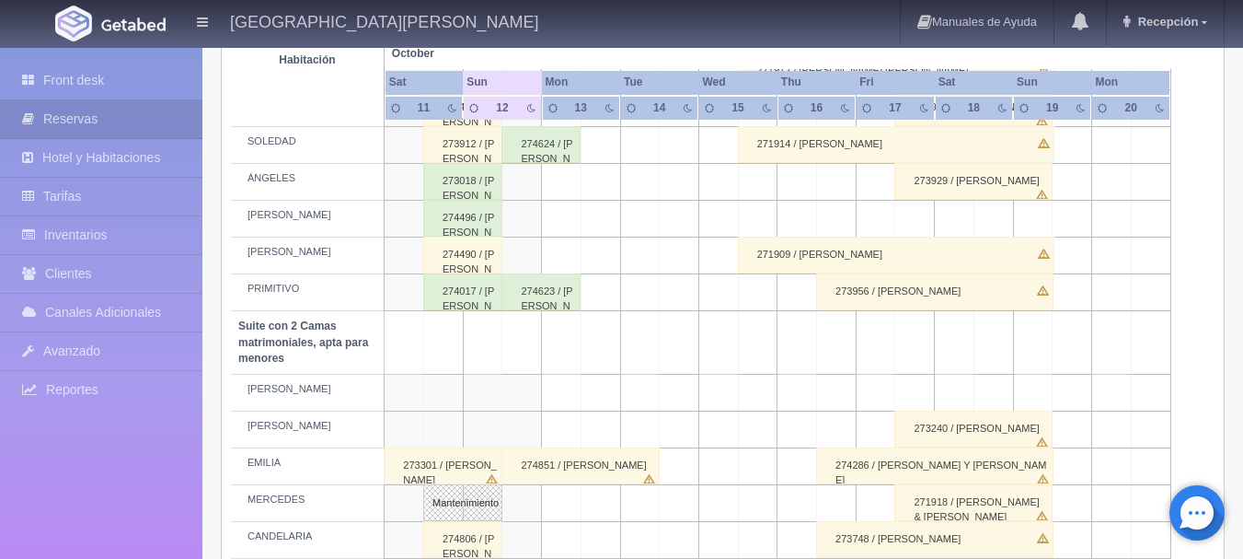
scroll to position [1196, 0]
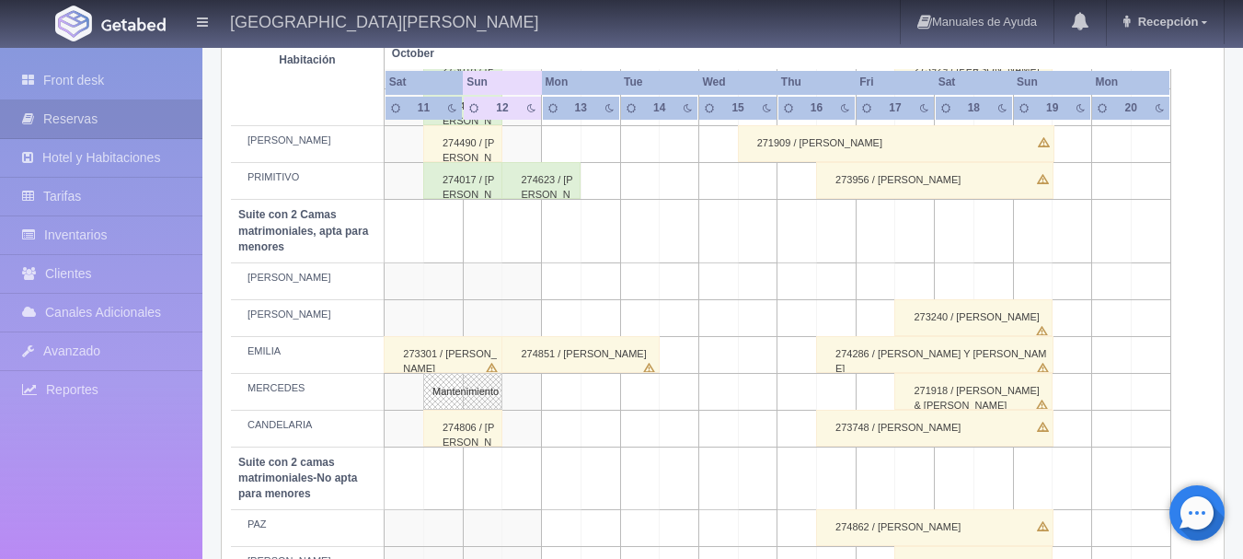
click at [593, 349] on div "274851 / [PERSON_NAME]" at bounding box center [580, 354] width 158 height 37
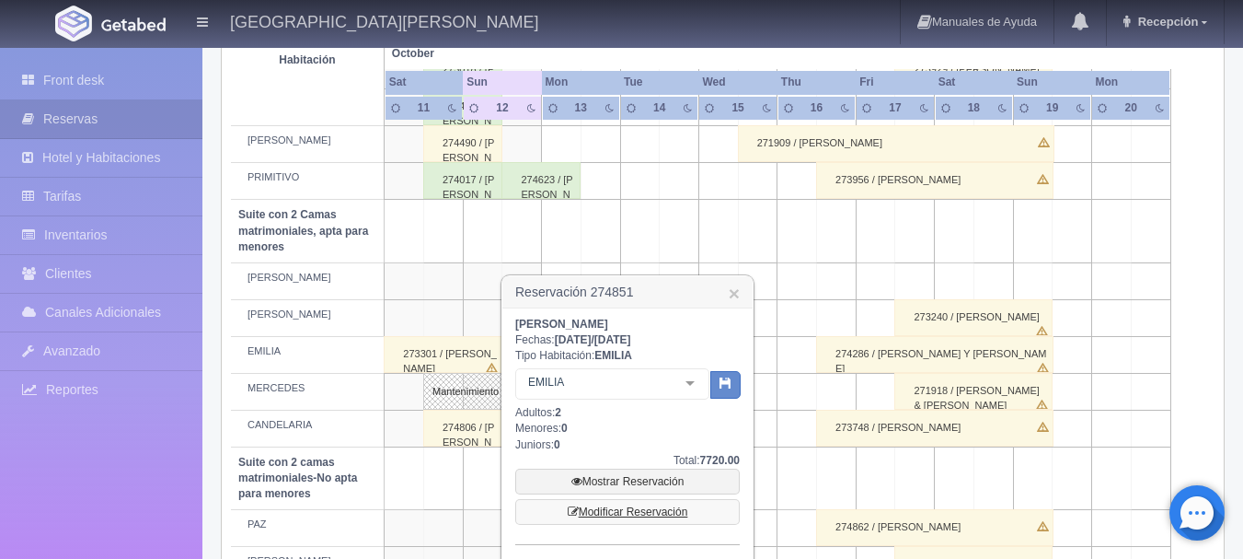
click at [607, 509] on link "Modificar Reservación" at bounding box center [627, 512] width 225 height 26
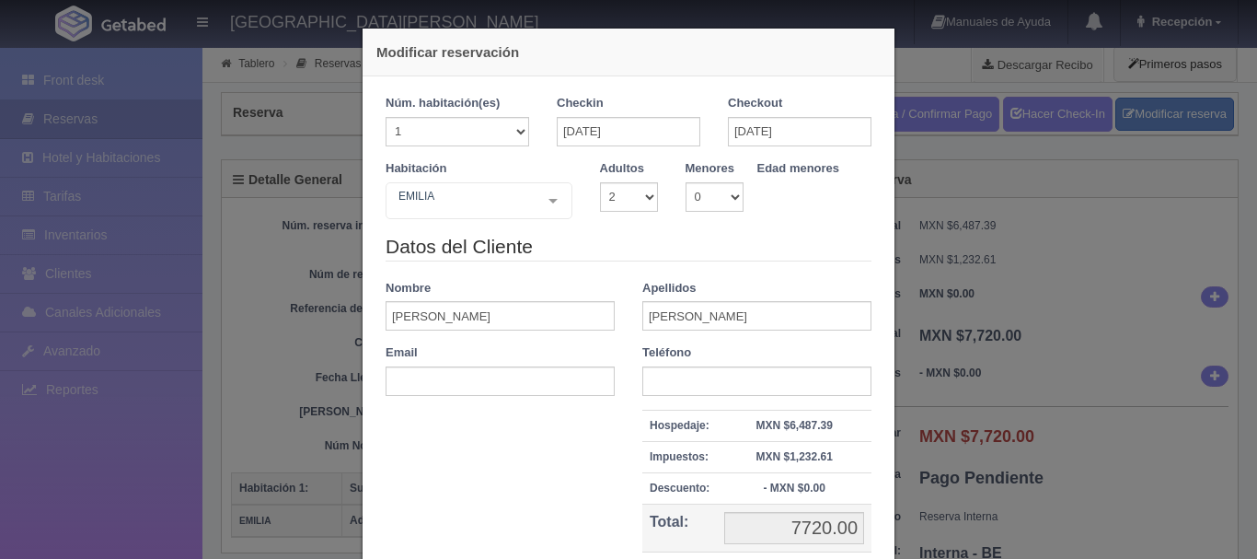
select select "2"
click at [529, 205] on div "[PERSON_NAME] Suite con 2 camas matrimoniales-No apta para menores Suite con 2 …" at bounding box center [479, 200] width 187 height 37
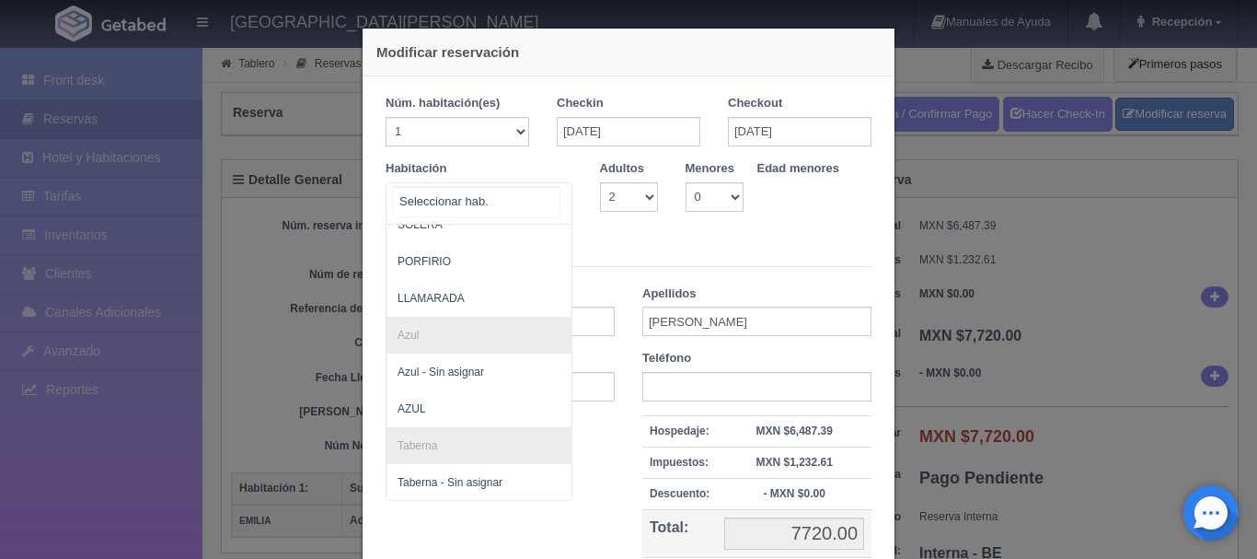
scroll to position [552, 0]
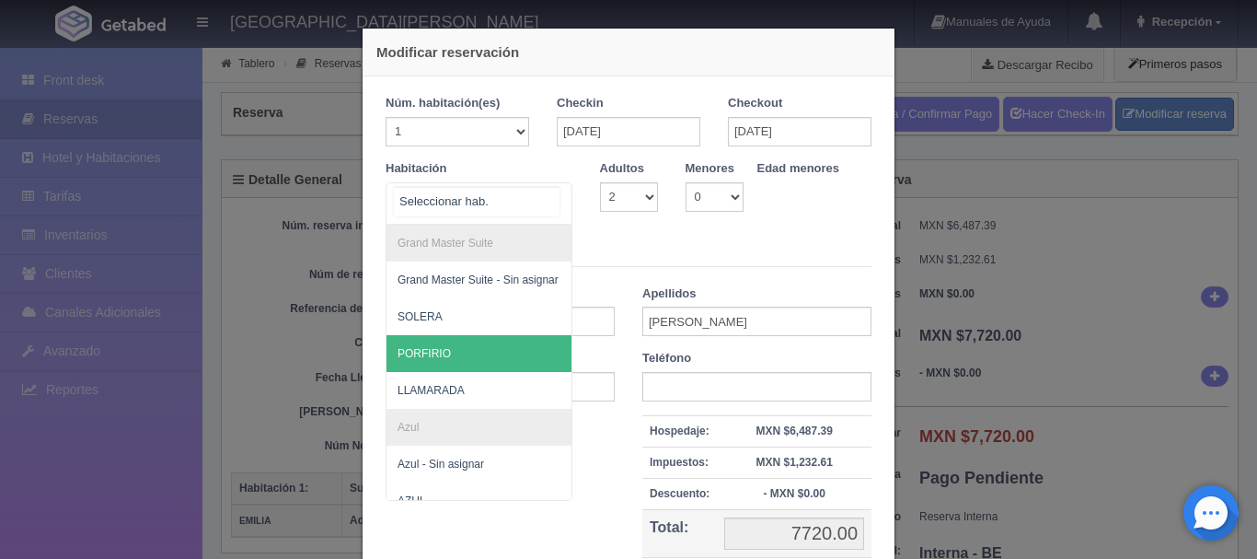
click at [464, 342] on span "PORFIRIO" at bounding box center [567, 353] width 363 height 37
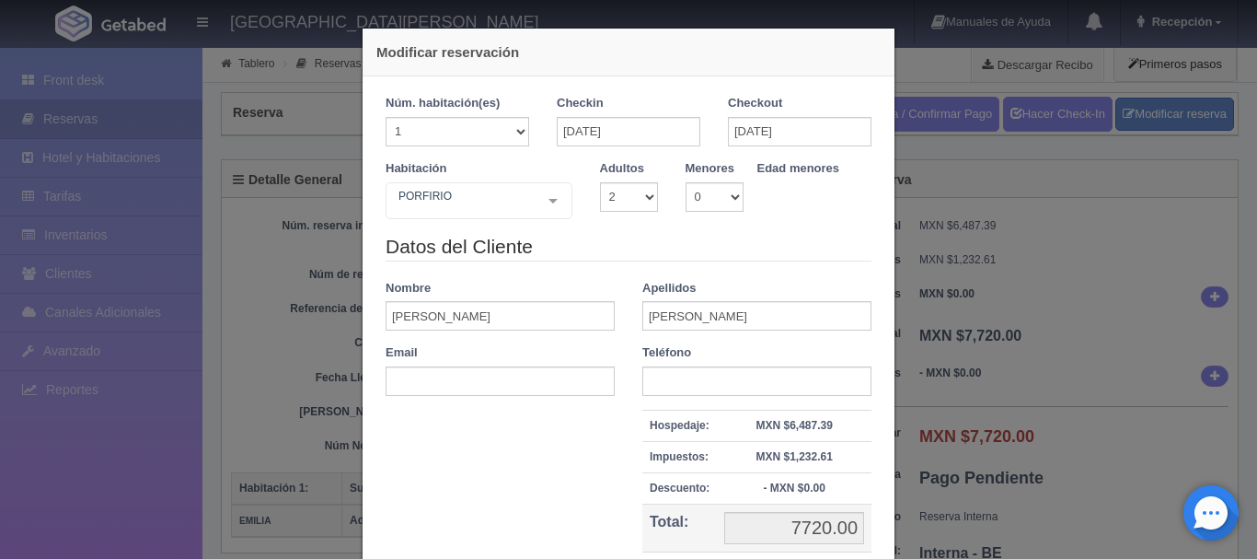
checkbox input "false"
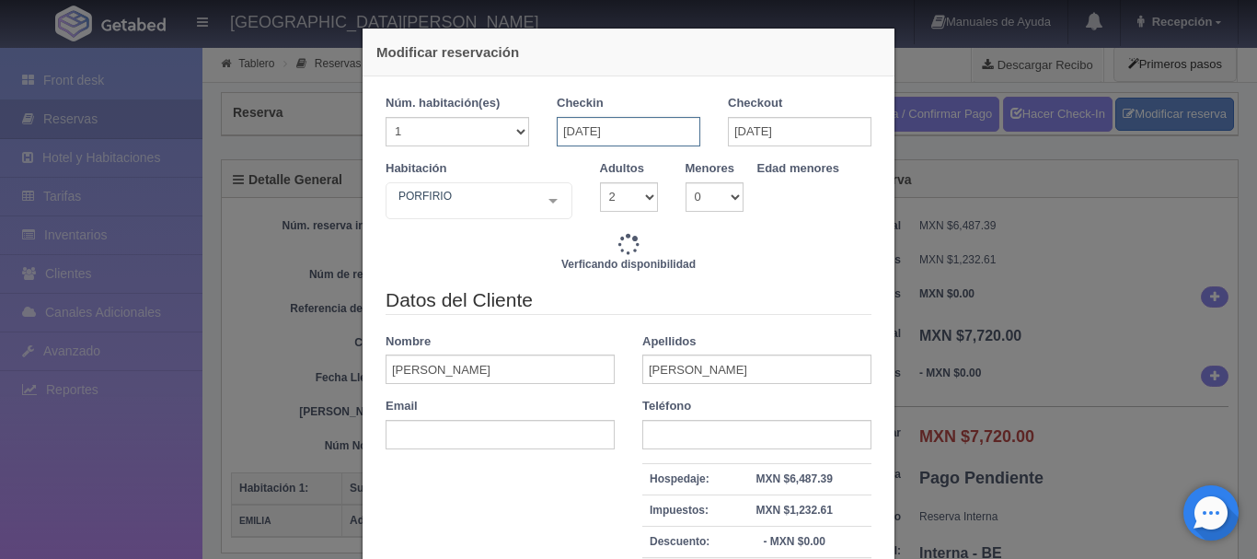
click at [639, 126] on input "[DATE]" at bounding box center [629, 131] width 144 height 29
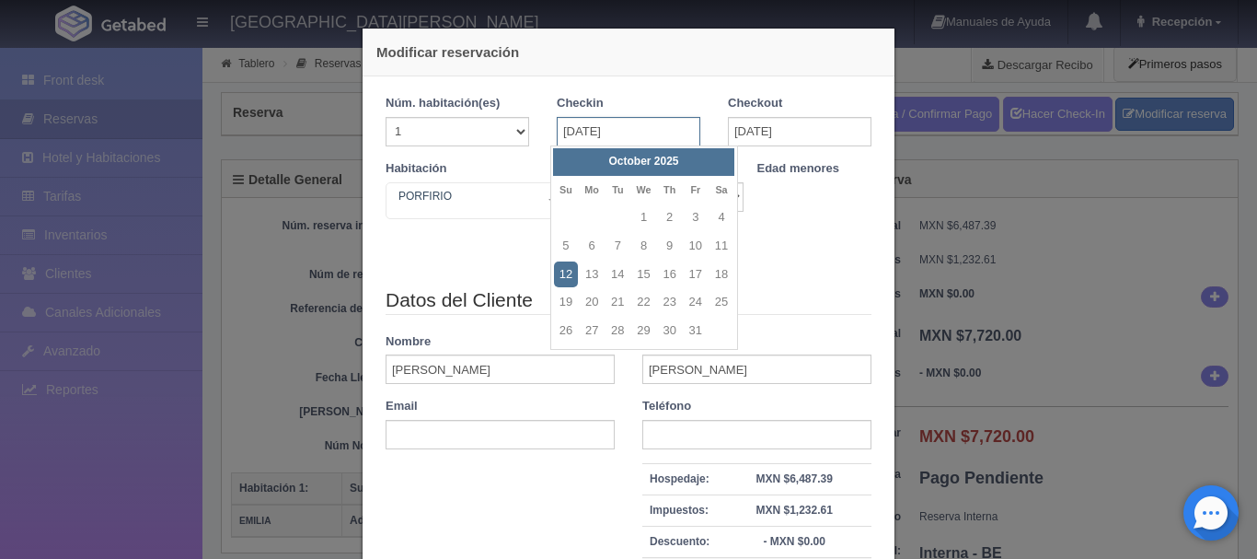
type input "11240.00"
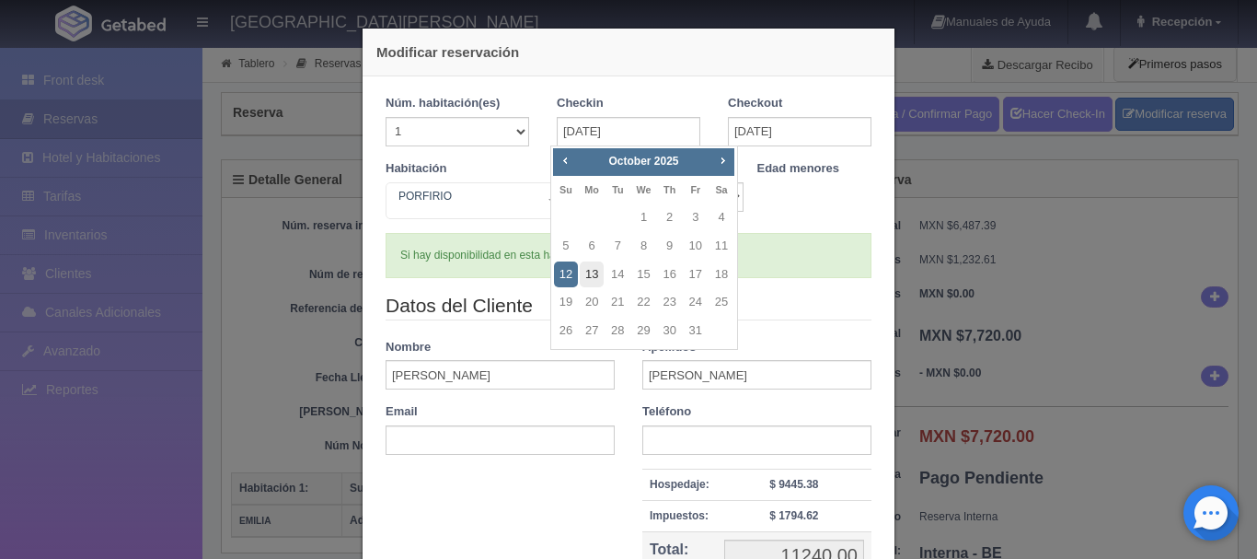
click at [596, 268] on link "13" at bounding box center [592, 274] width 24 height 27
type input "[DATE]"
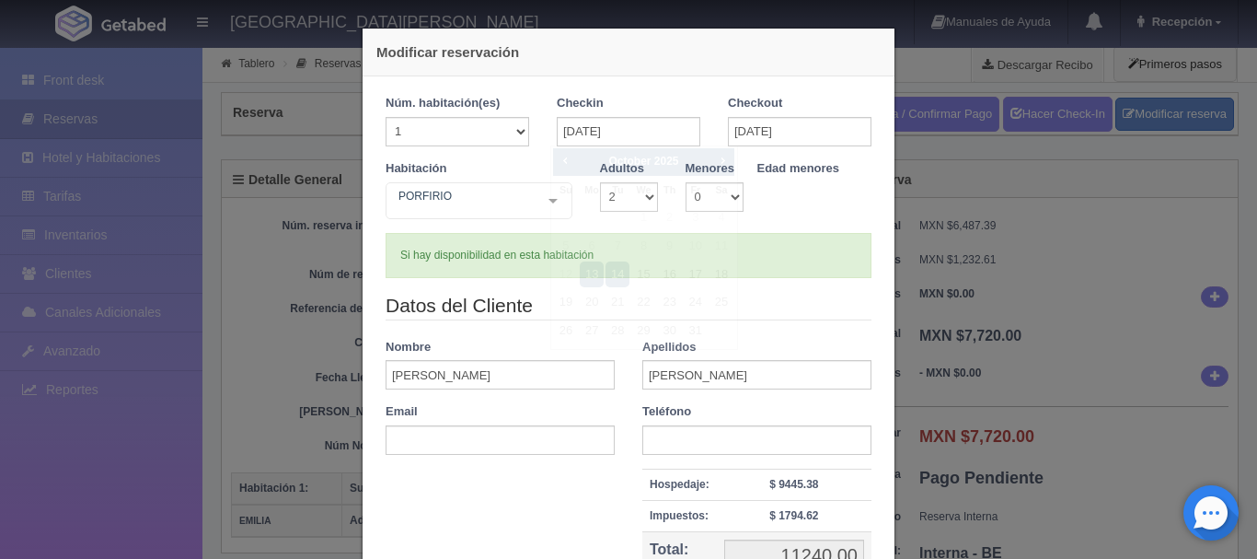
checkbox input "false"
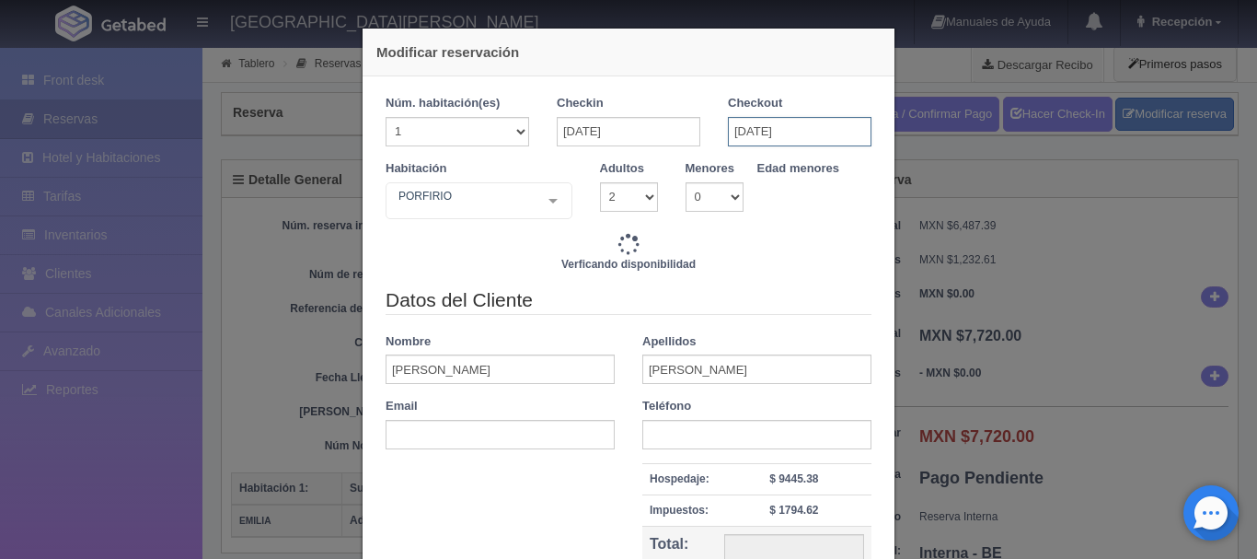
click at [799, 125] on input "[DATE]" at bounding box center [800, 131] width 144 height 29
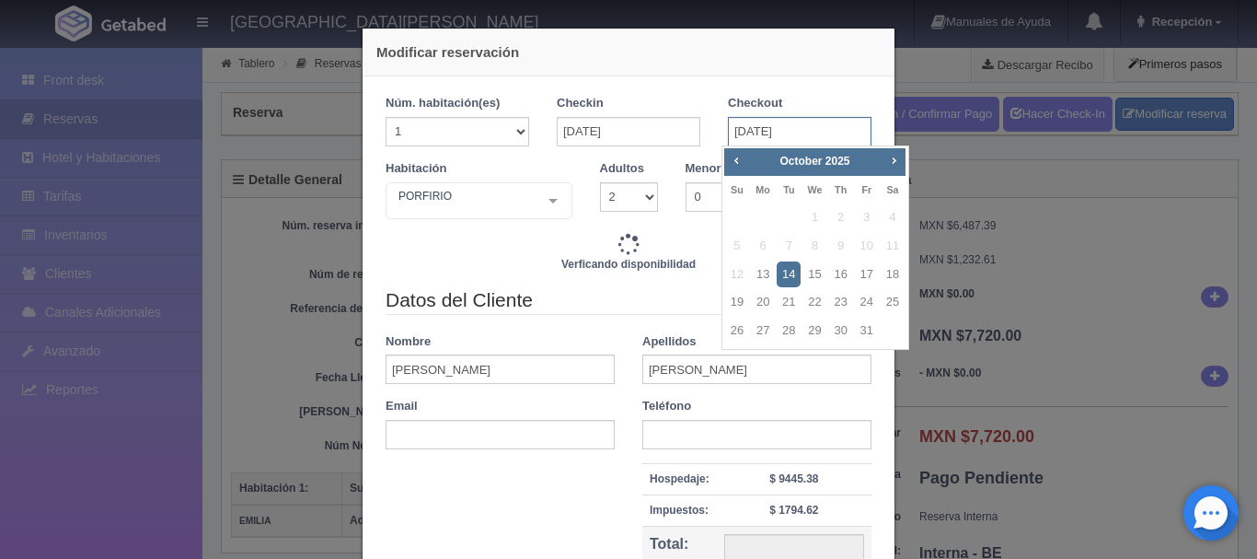
type input "5620.00"
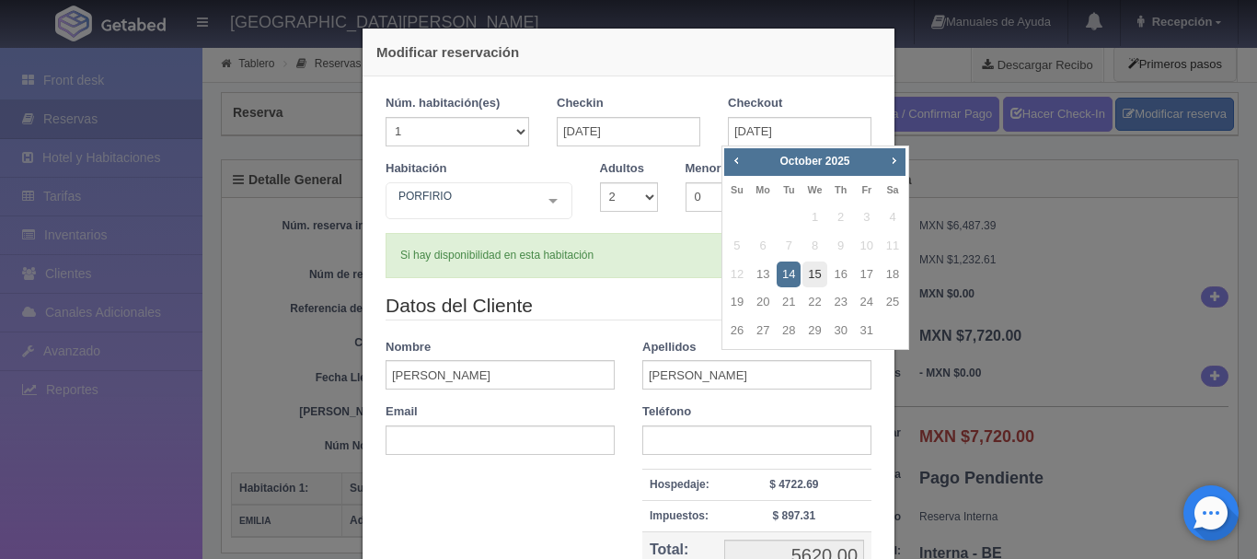
click at [806, 274] on link "15" at bounding box center [814, 274] width 24 height 27
type input "[DATE]"
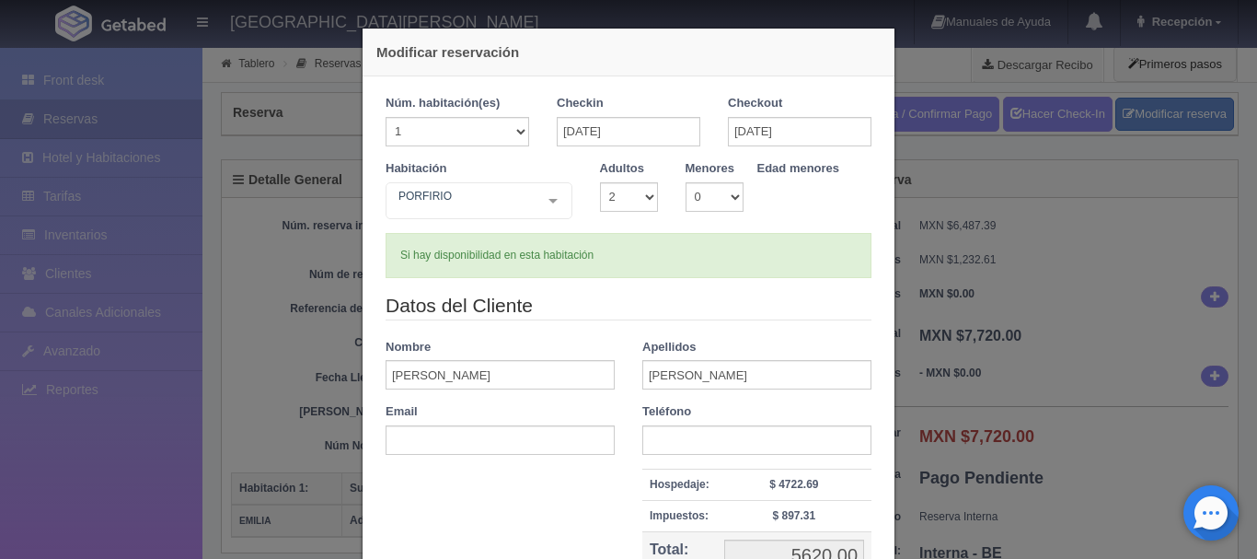
checkbox input "false"
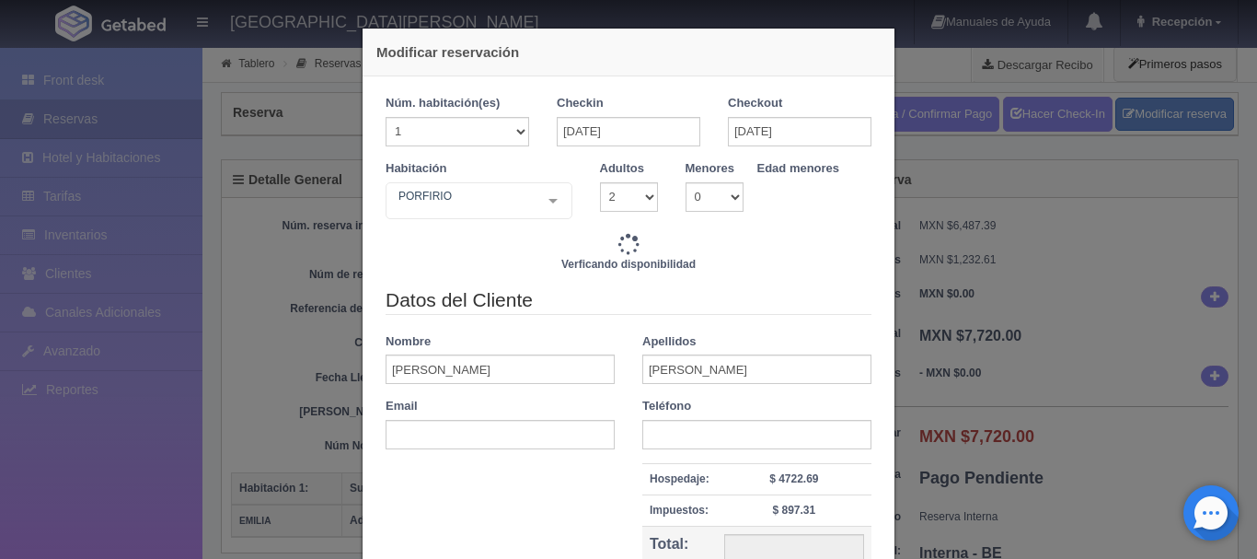
type input "11240.00"
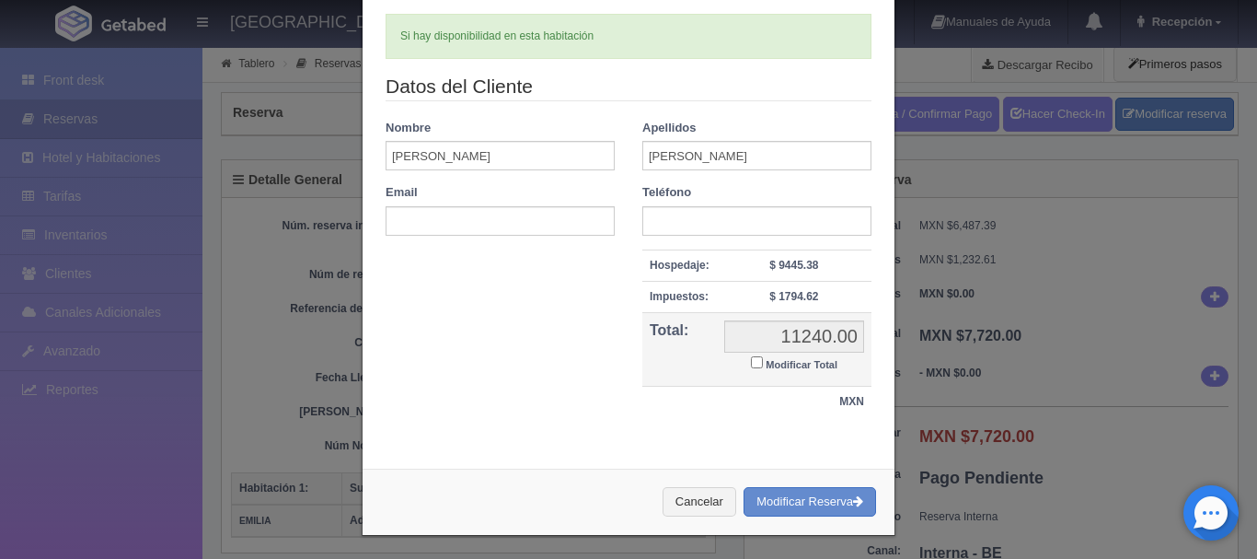
scroll to position [224, 0]
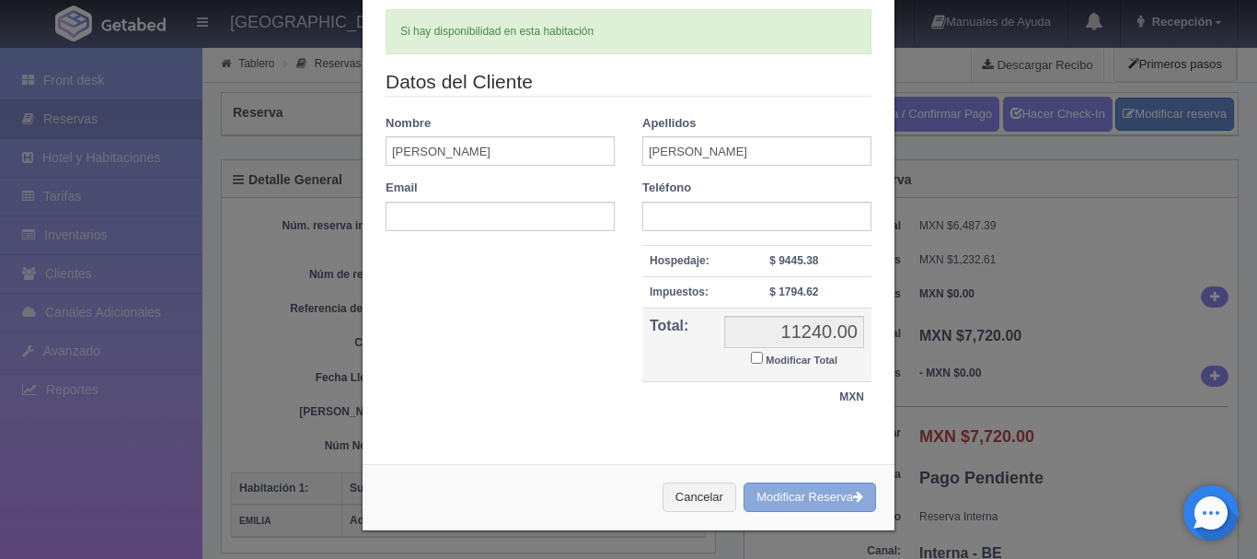
click at [777, 486] on button "Modificar Reserva" at bounding box center [809, 497] width 133 height 30
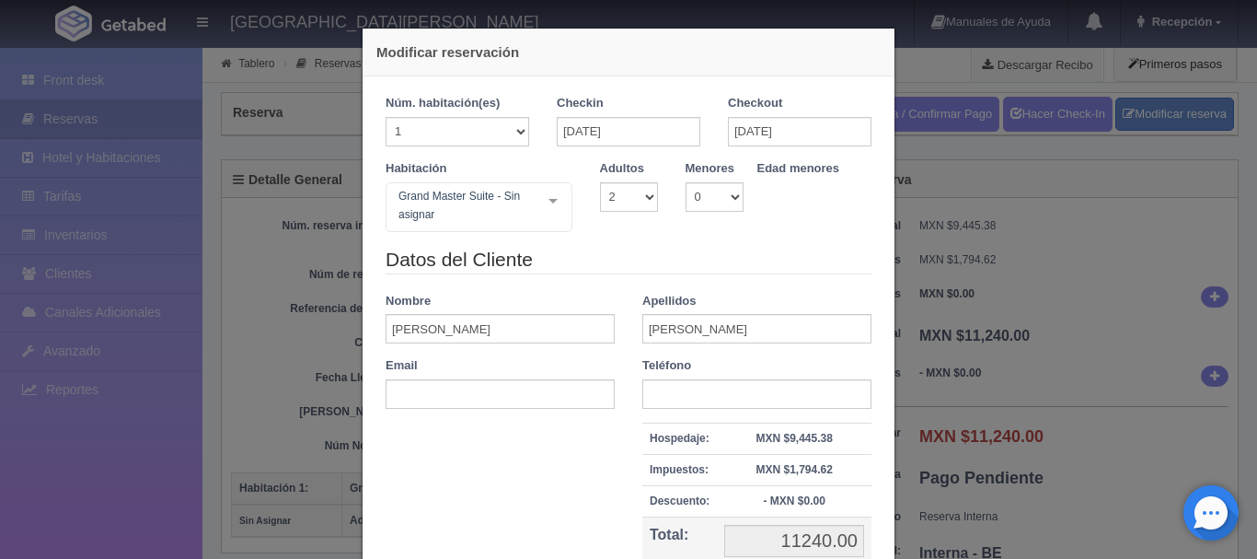
click at [111, 85] on div "Modificar reservación Núm. habitación(es) 1 2 3 4 5 6 7 8 9 10 11 12 13 14 15 1…" at bounding box center [628, 279] width 1257 height 559
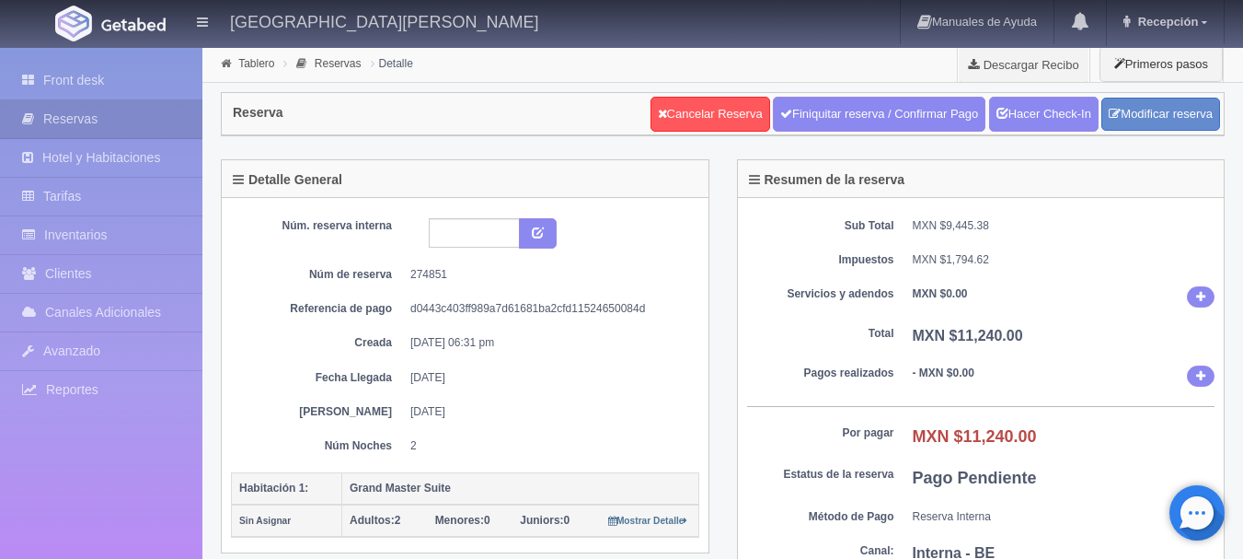
click at [111, 85] on link "Front desk" at bounding box center [101, 81] width 202 height 38
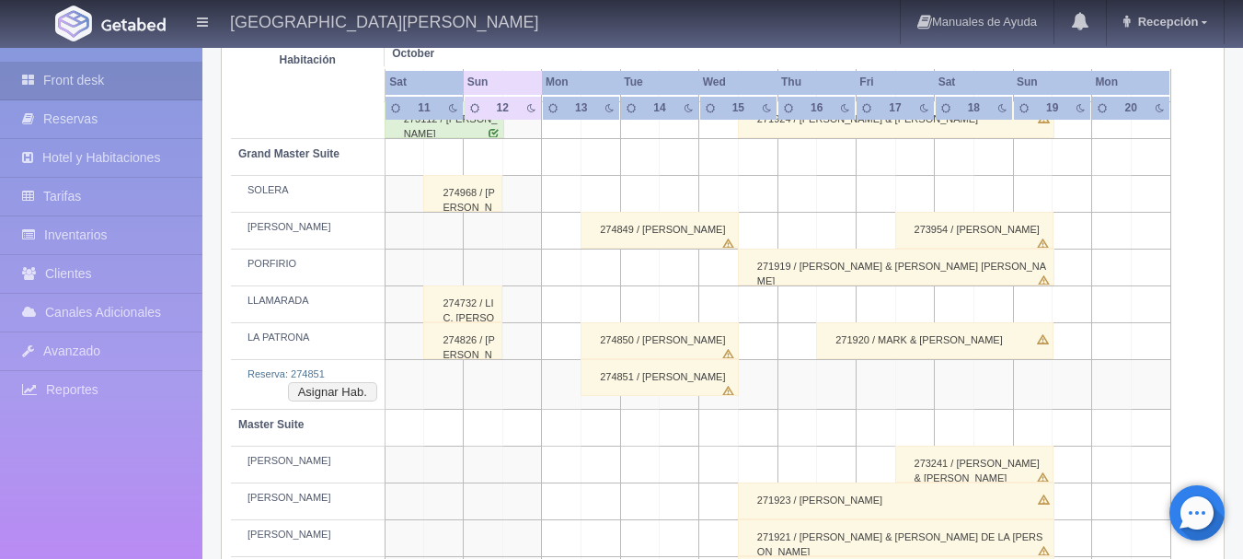
scroll to position [368, 0]
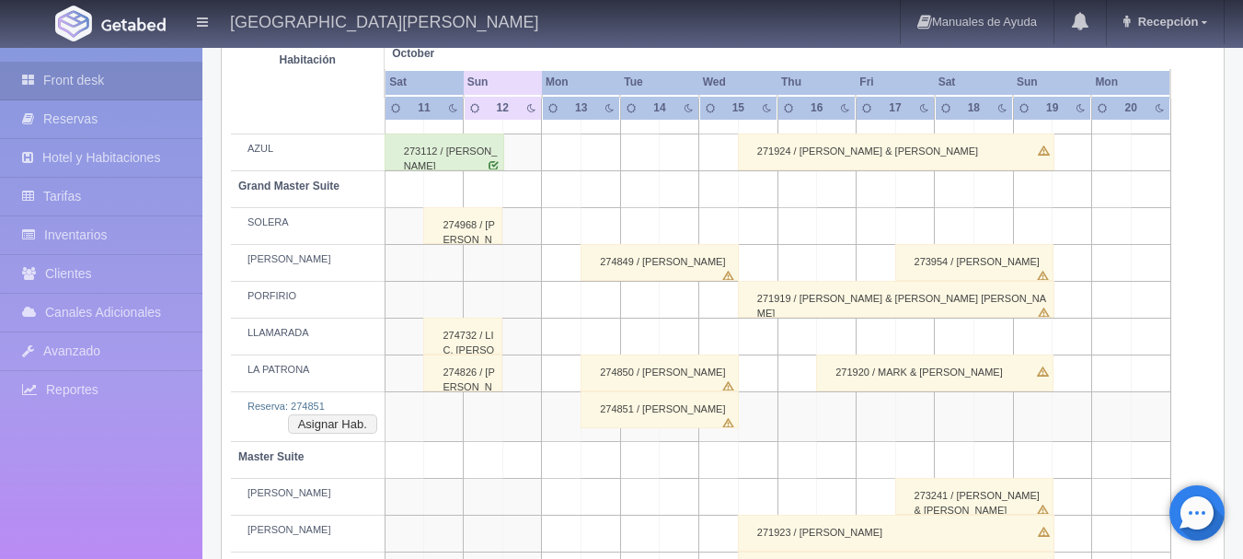
click at [327, 434] on td "Reserva: 274851 Asignar Hab." at bounding box center [308, 417] width 154 height 50
click at [334, 426] on button "Asignar Hab." at bounding box center [332, 424] width 89 height 20
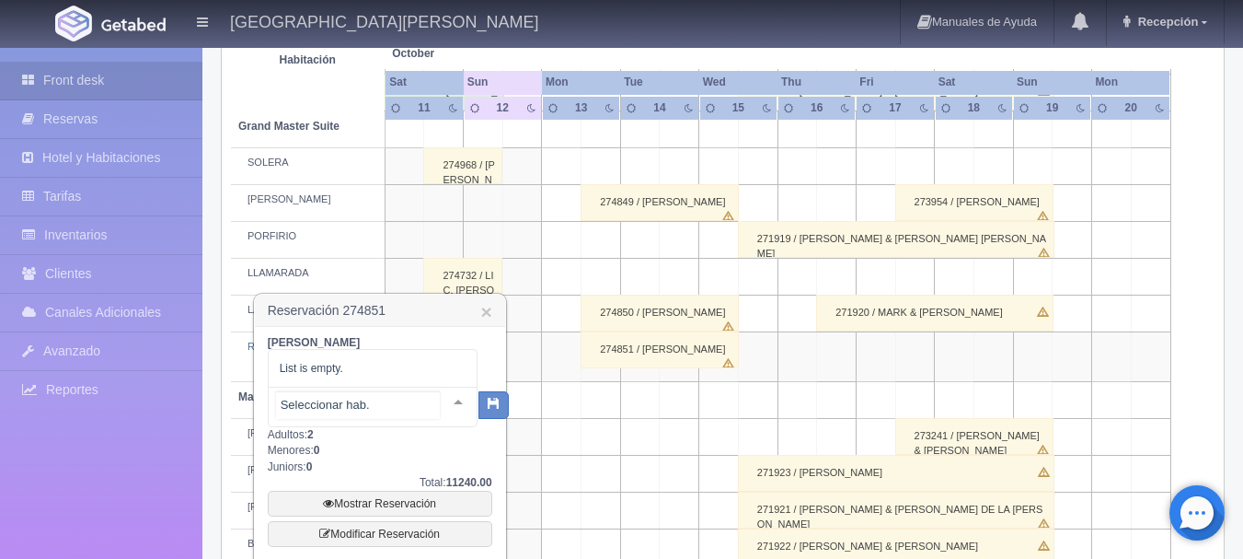
scroll to position [460, 0]
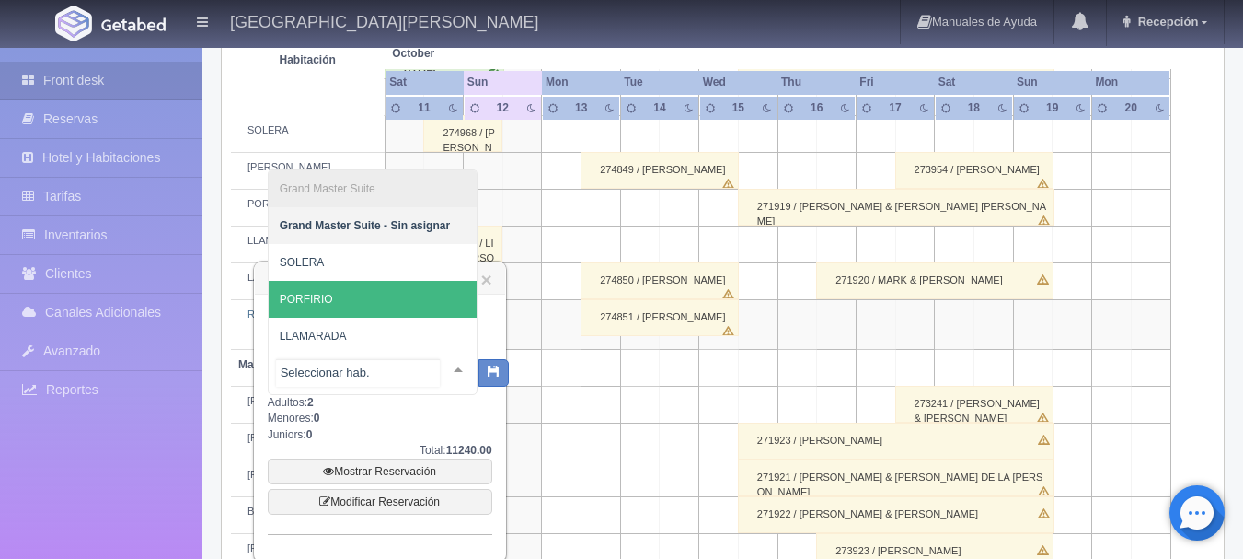
click at [380, 296] on span "PORFIRIO" at bounding box center [373, 299] width 208 height 37
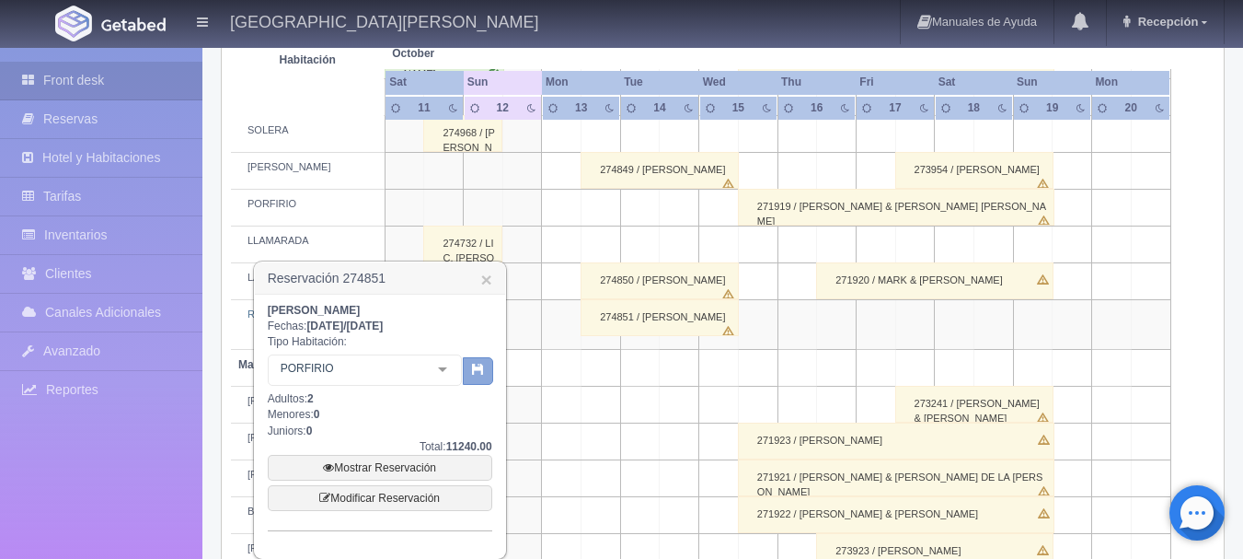
click at [477, 374] on icon "button" at bounding box center [478, 369] width 12 height 12
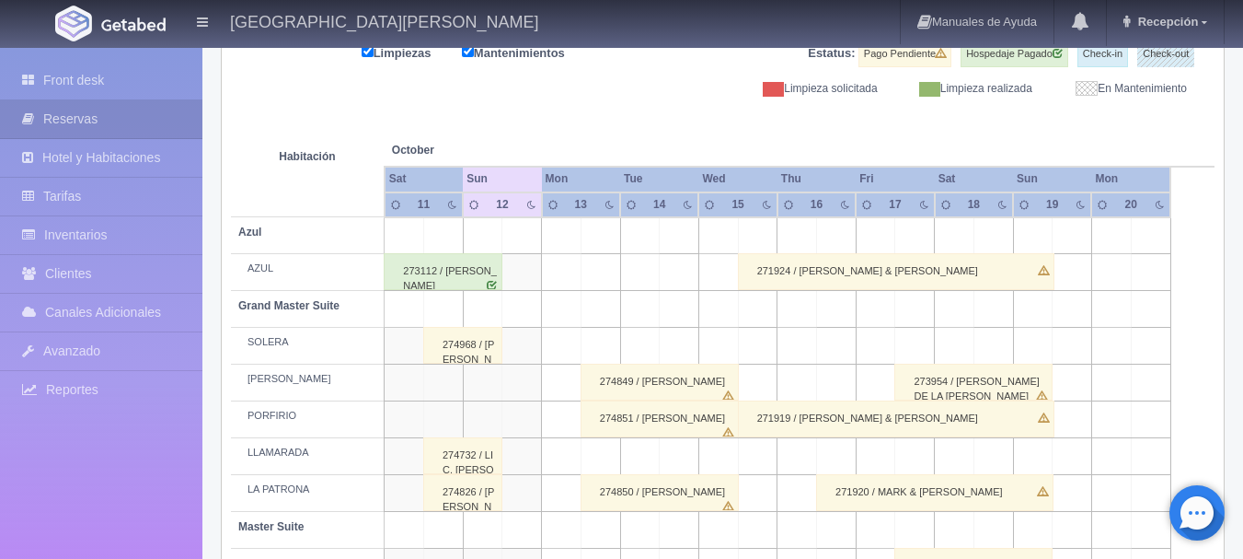
scroll to position [229, 0]
